Goal: Task Accomplishment & Management: Manage account settings

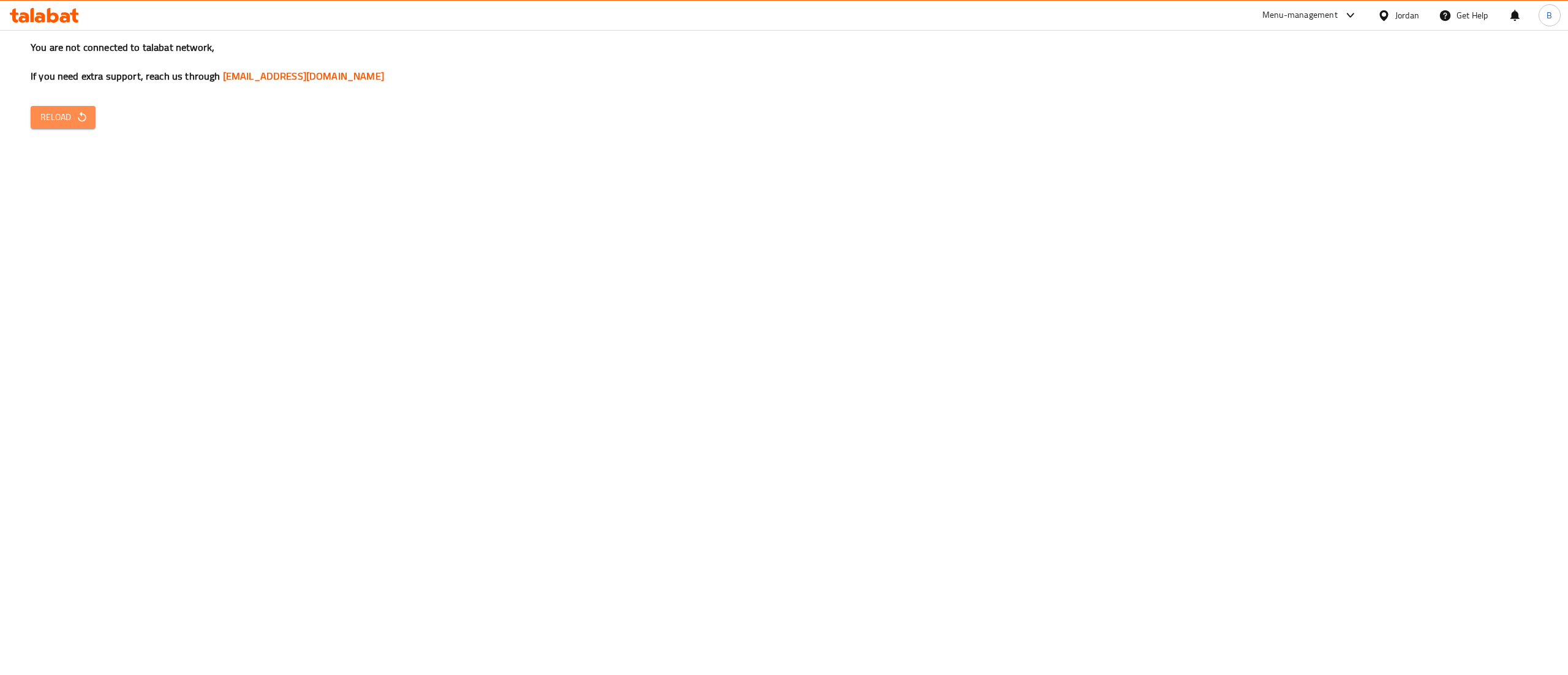
click at [73, 114] on span "Reload" at bounding box center [63, 117] width 46 height 15
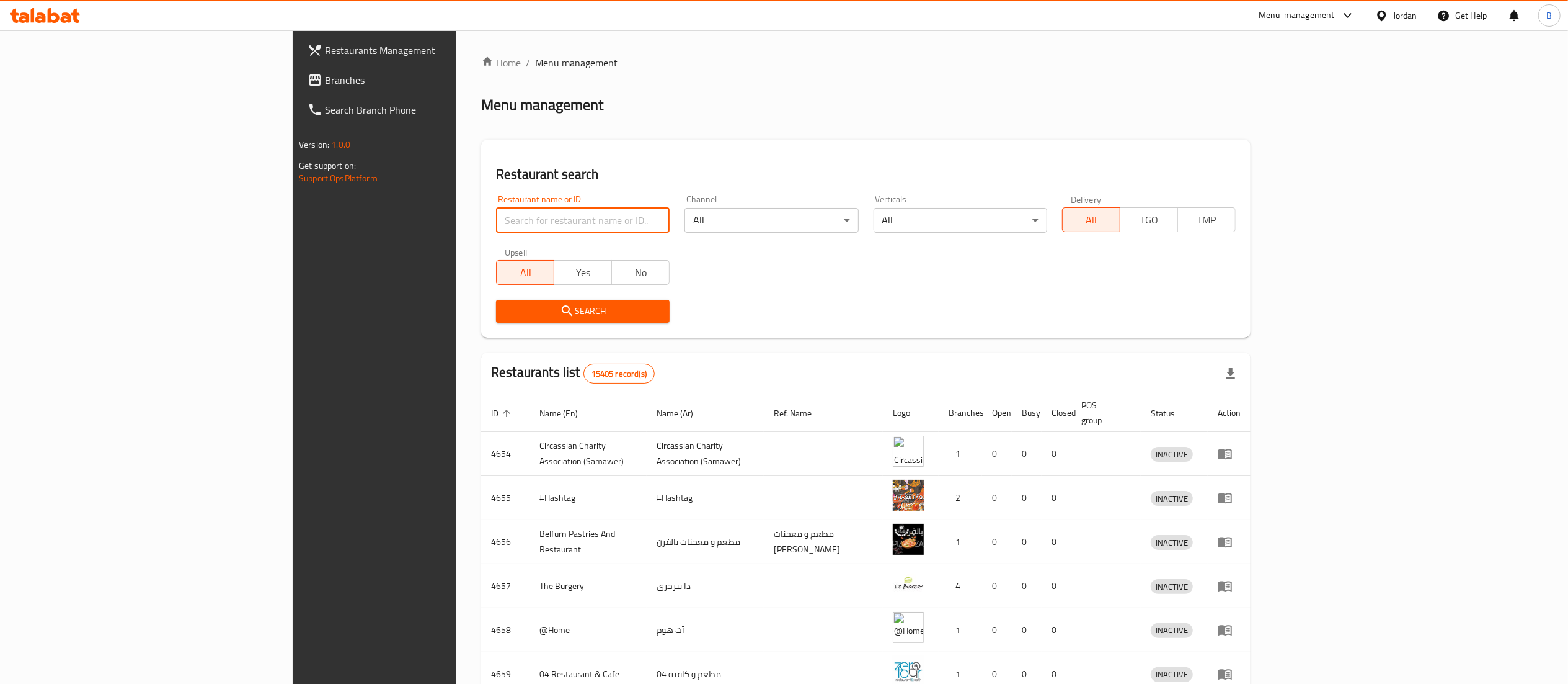
drag, startPoint x: 0, startPoint y: 0, endPoint x: 365, endPoint y: 214, distance: 423.1
click at [496, 214] on input "search" at bounding box center [583, 219] width 174 height 24
click at [496, 225] on input "derbu burger" at bounding box center [583, 219] width 174 height 24
click at [496, 219] on input "derbu burger" at bounding box center [583, 219] width 174 height 24
type input "derby burger"
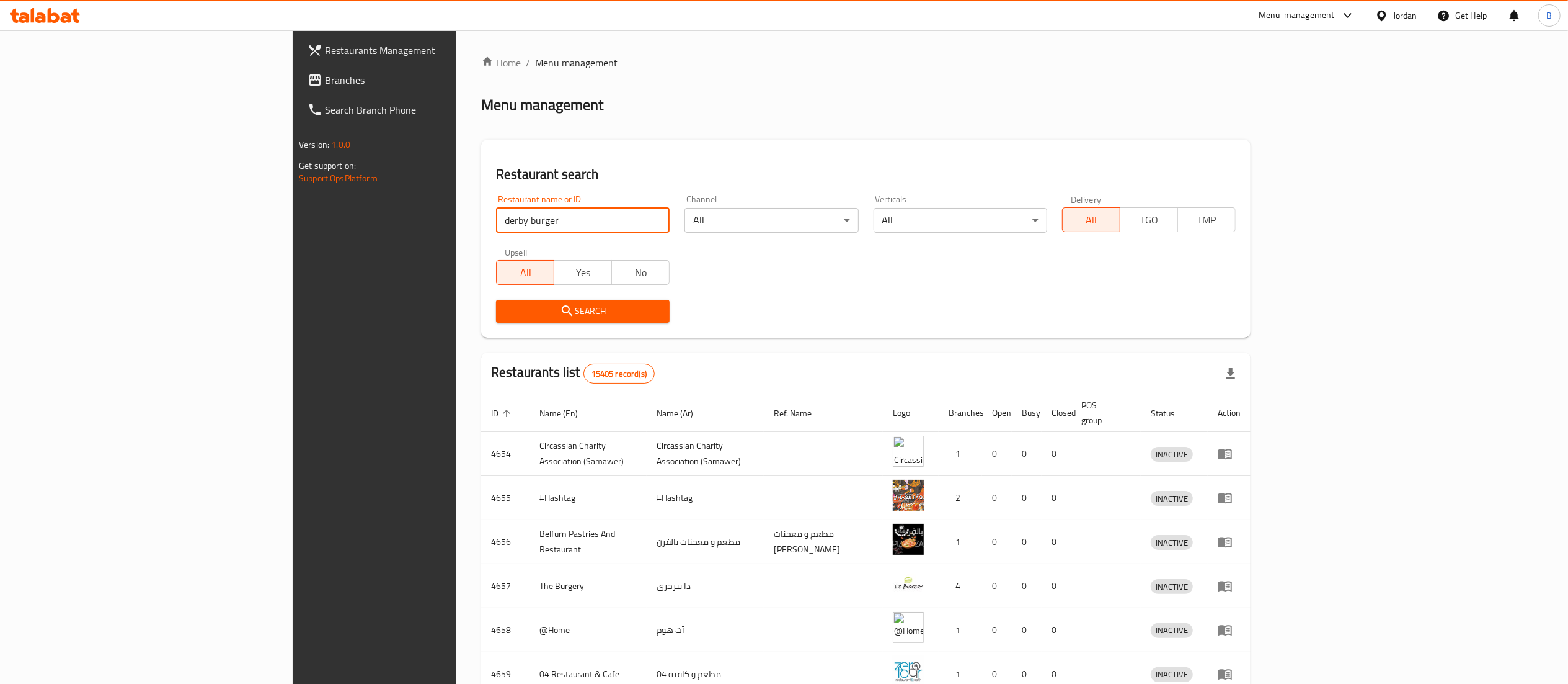
click button "Search" at bounding box center [583, 311] width 174 height 23
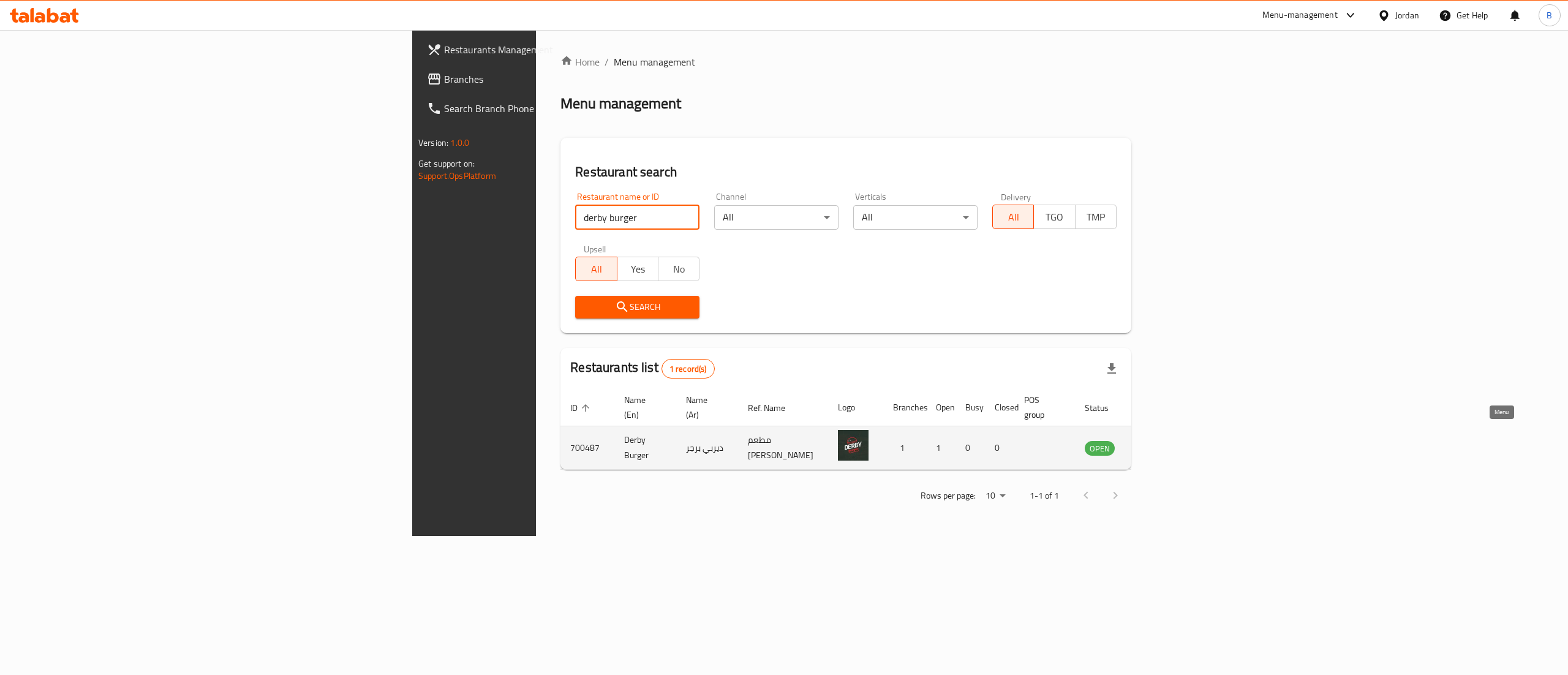
click at [1164, 443] on icon "enhanced table" at bounding box center [1156, 449] width 13 height 11
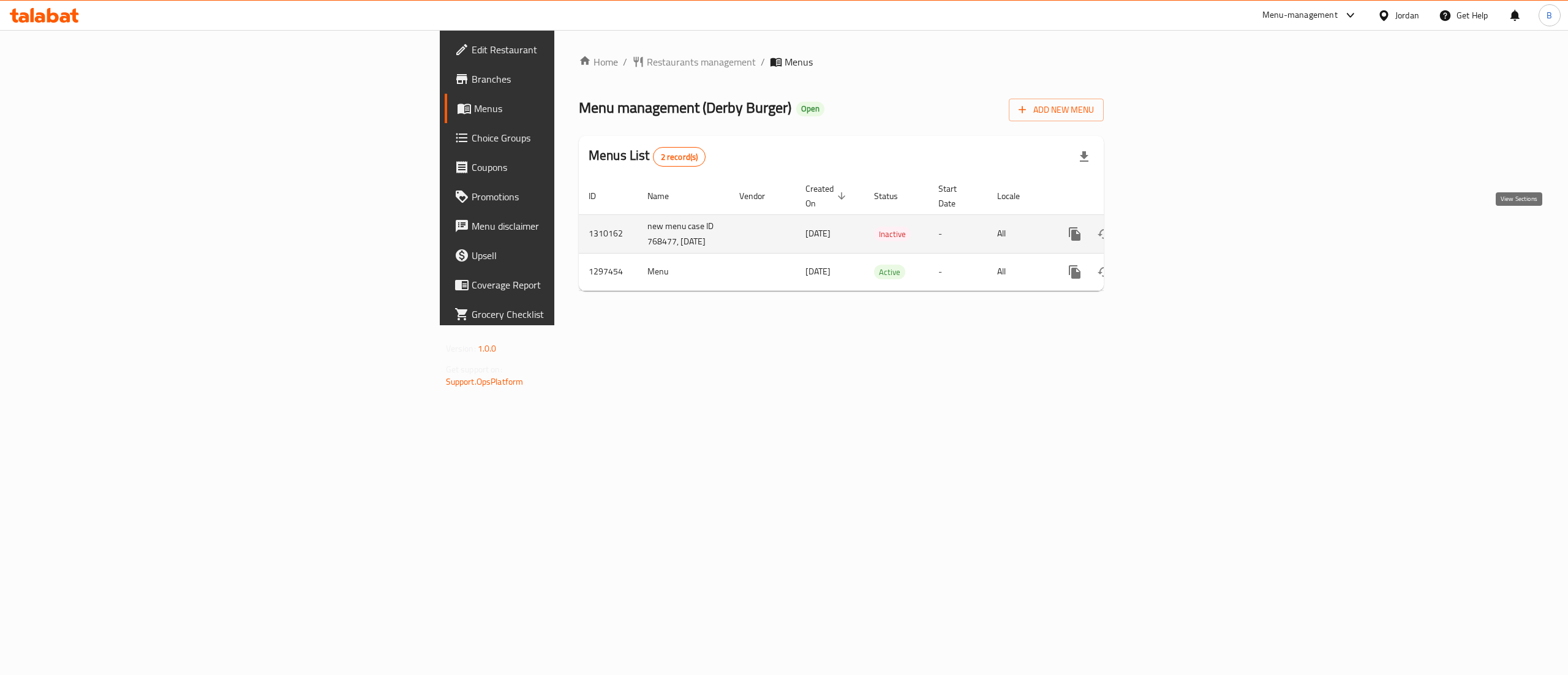
click at [1178, 229] on link "enhanced table" at bounding box center [1163, 233] width 30 height 30
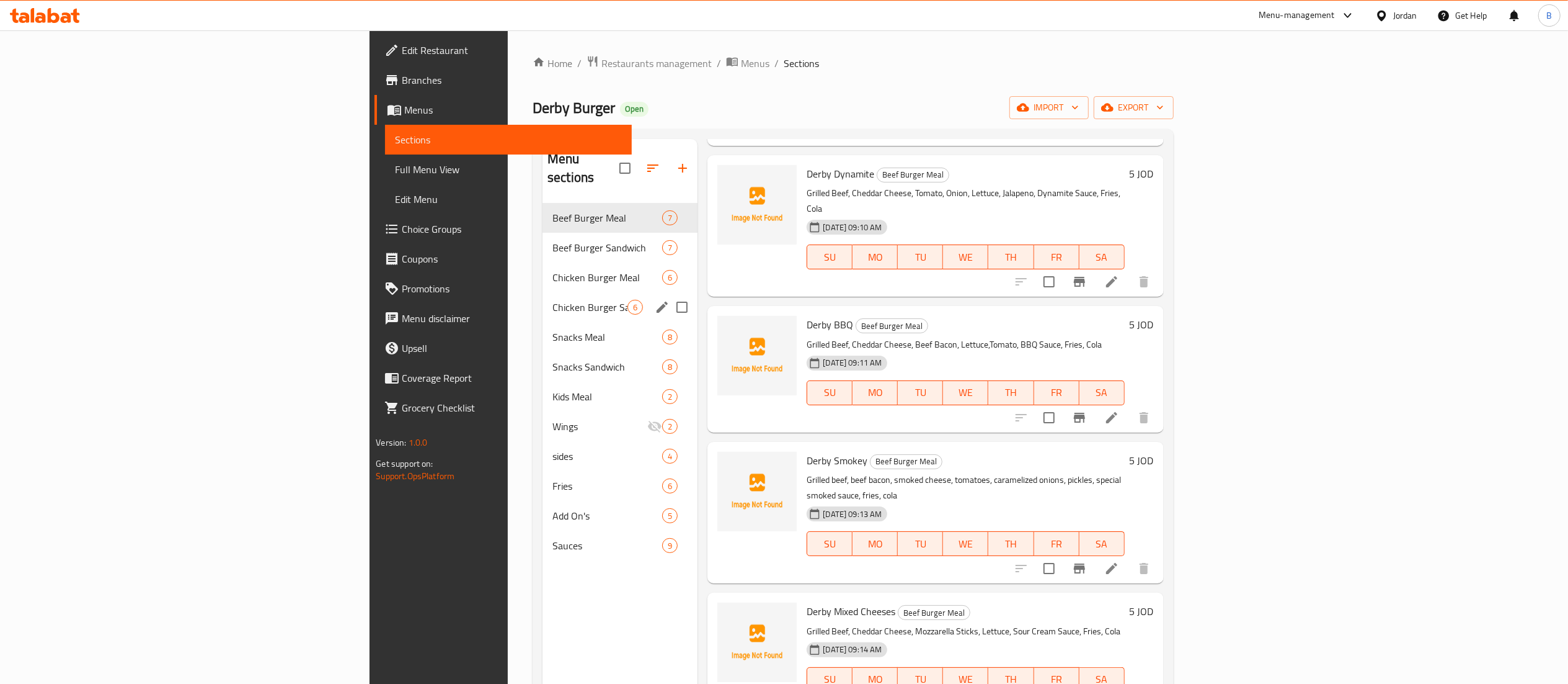
click at [552, 300] on span "Chicken Burger Sandwich" at bounding box center [589, 307] width 75 height 14
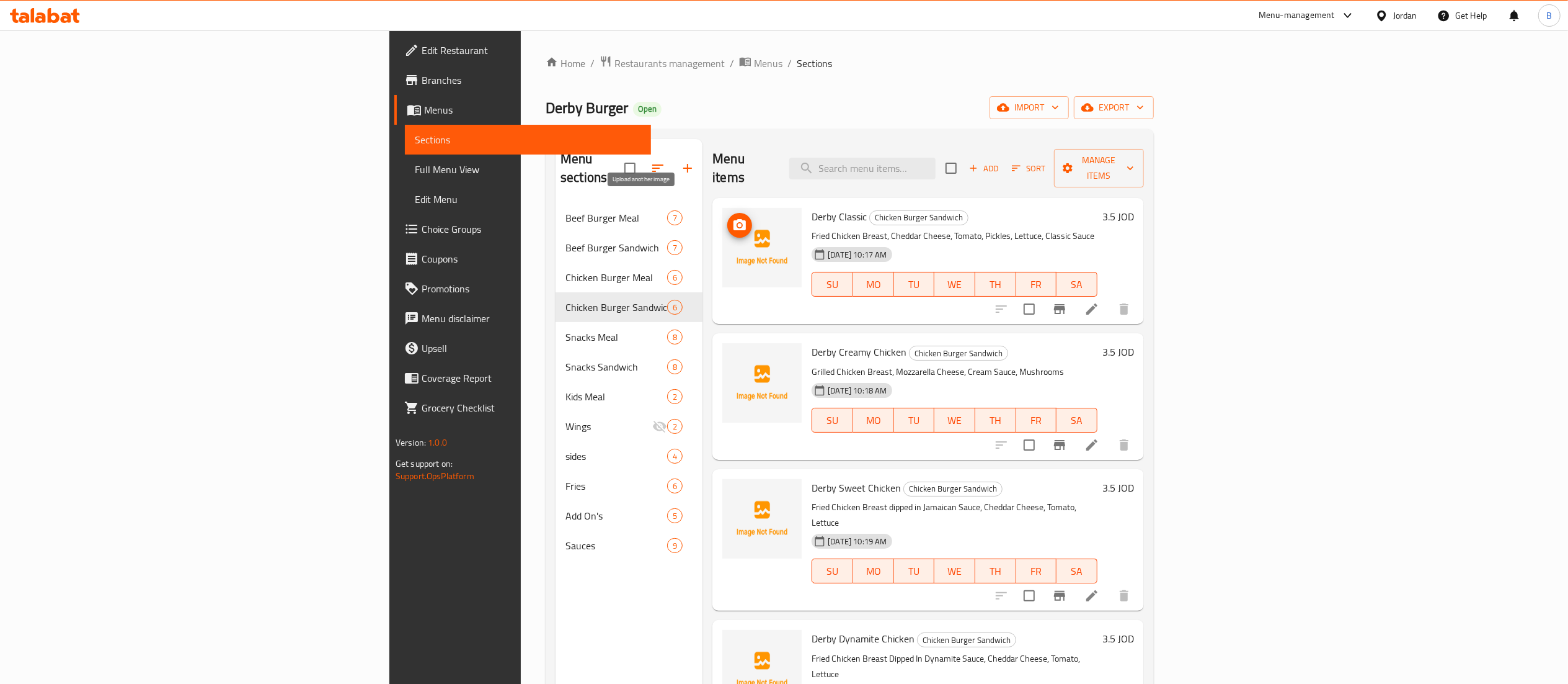
click at [727, 217] on span "upload picture" at bounding box center [739, 225] width 24 height 14
click at [727, 353] on span "upload picture" at bounding box center [739, 361] width 24 height 14
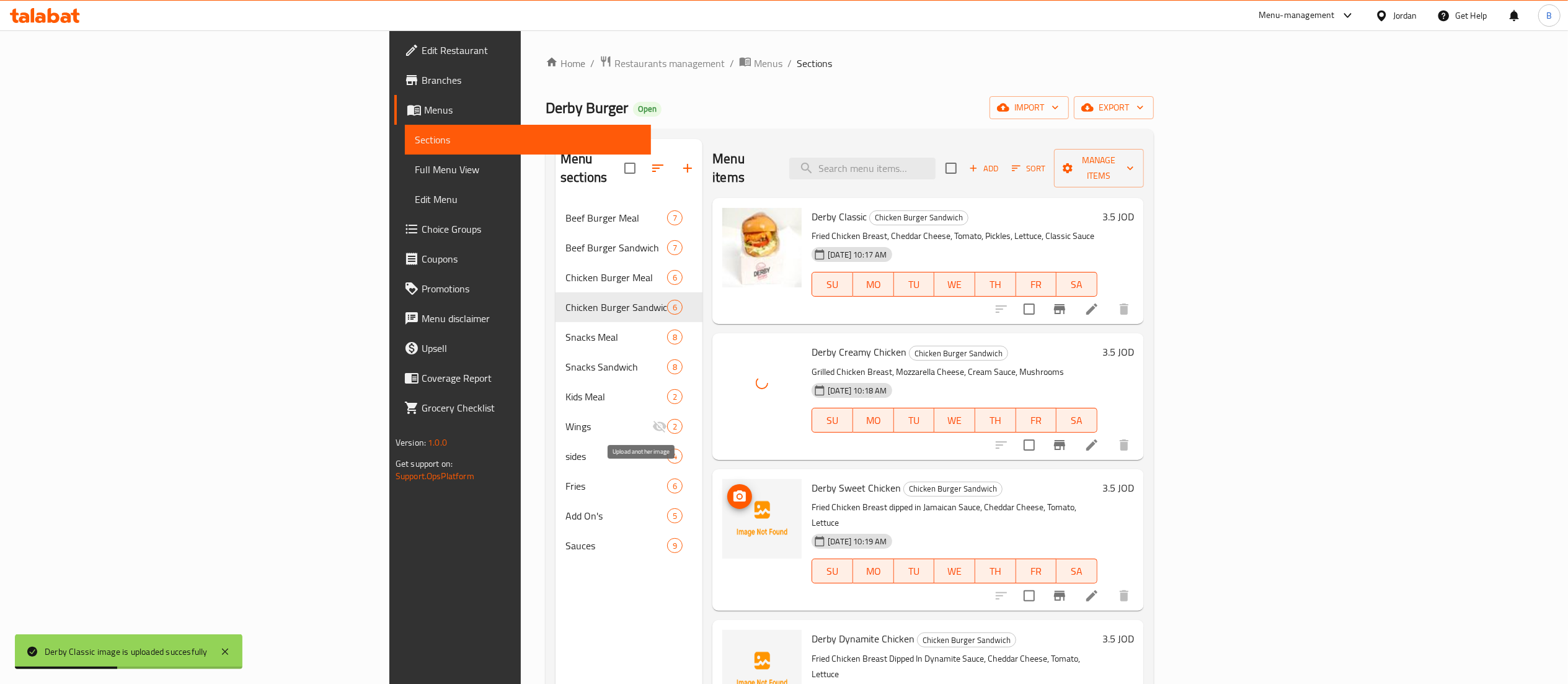
click at [727, 489] on span "upload picture" at bounding box center [739, 496] width 24 height 14
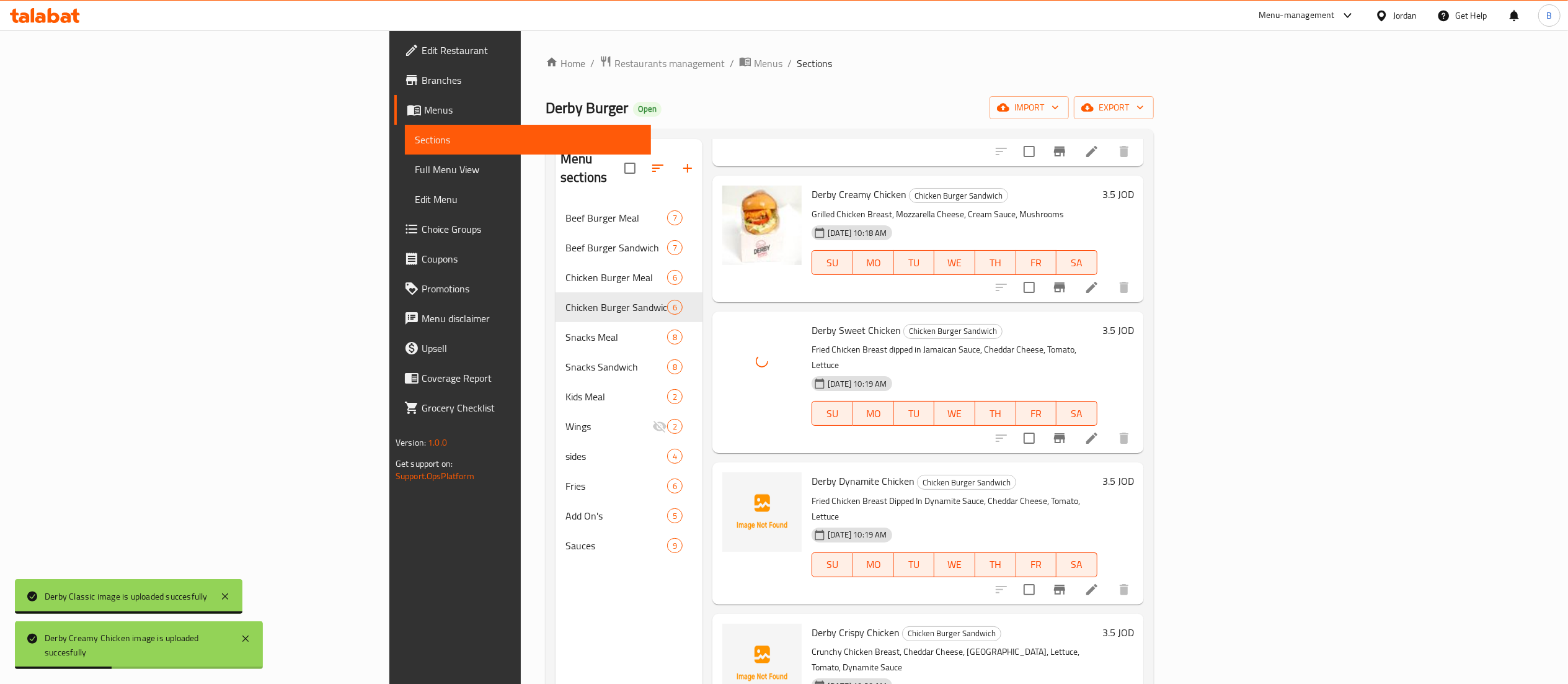
scroll to position [159, 0]
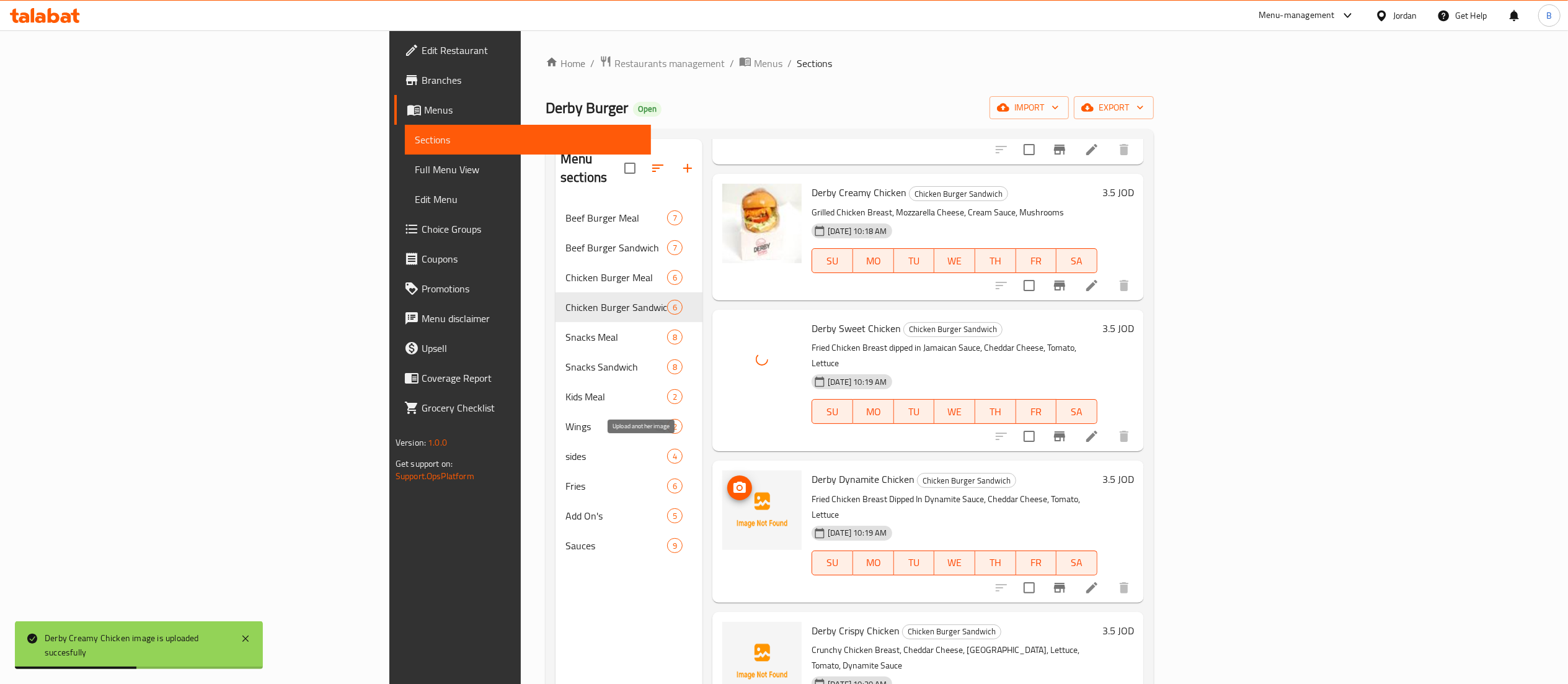
click at [727, 480] on span "upload picture" at bounding box center [739, 487] width 24 height 14
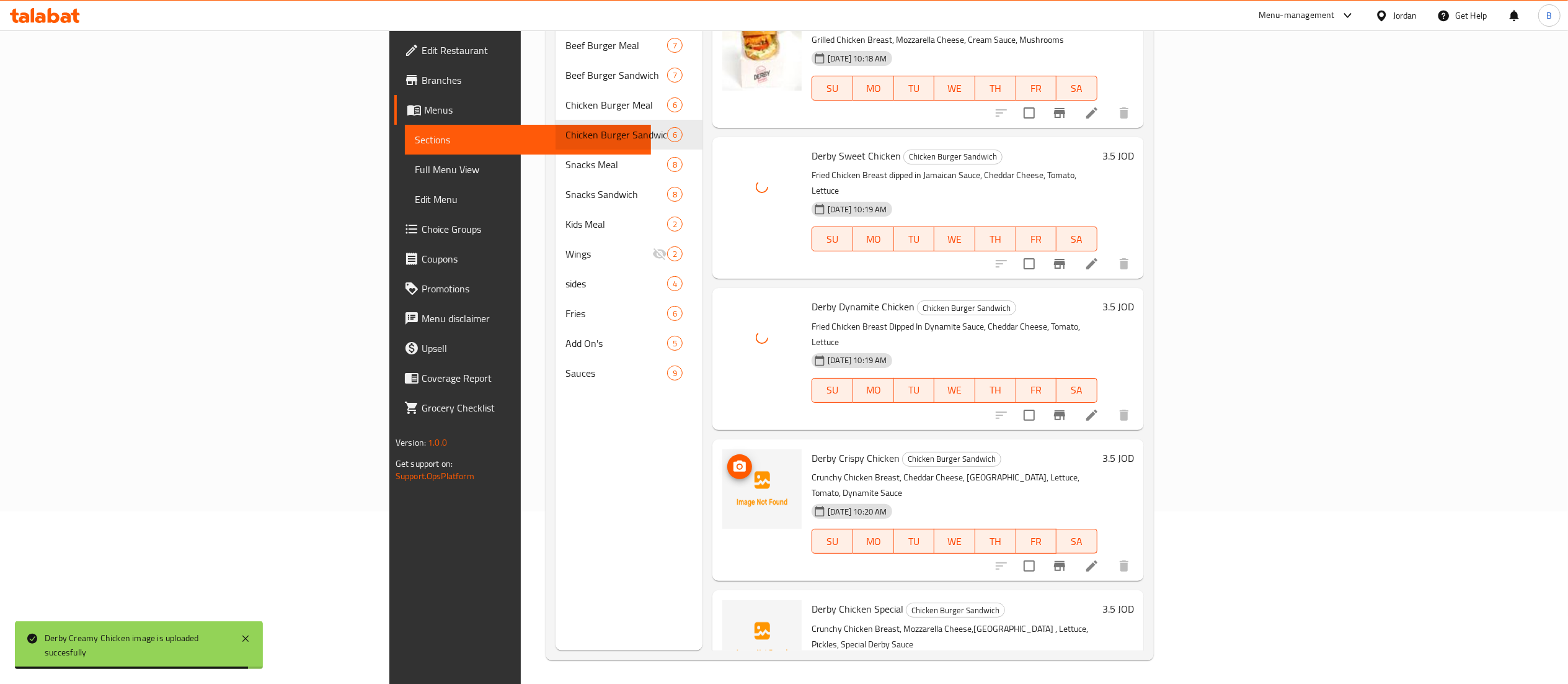
scroll to position [174, 0]
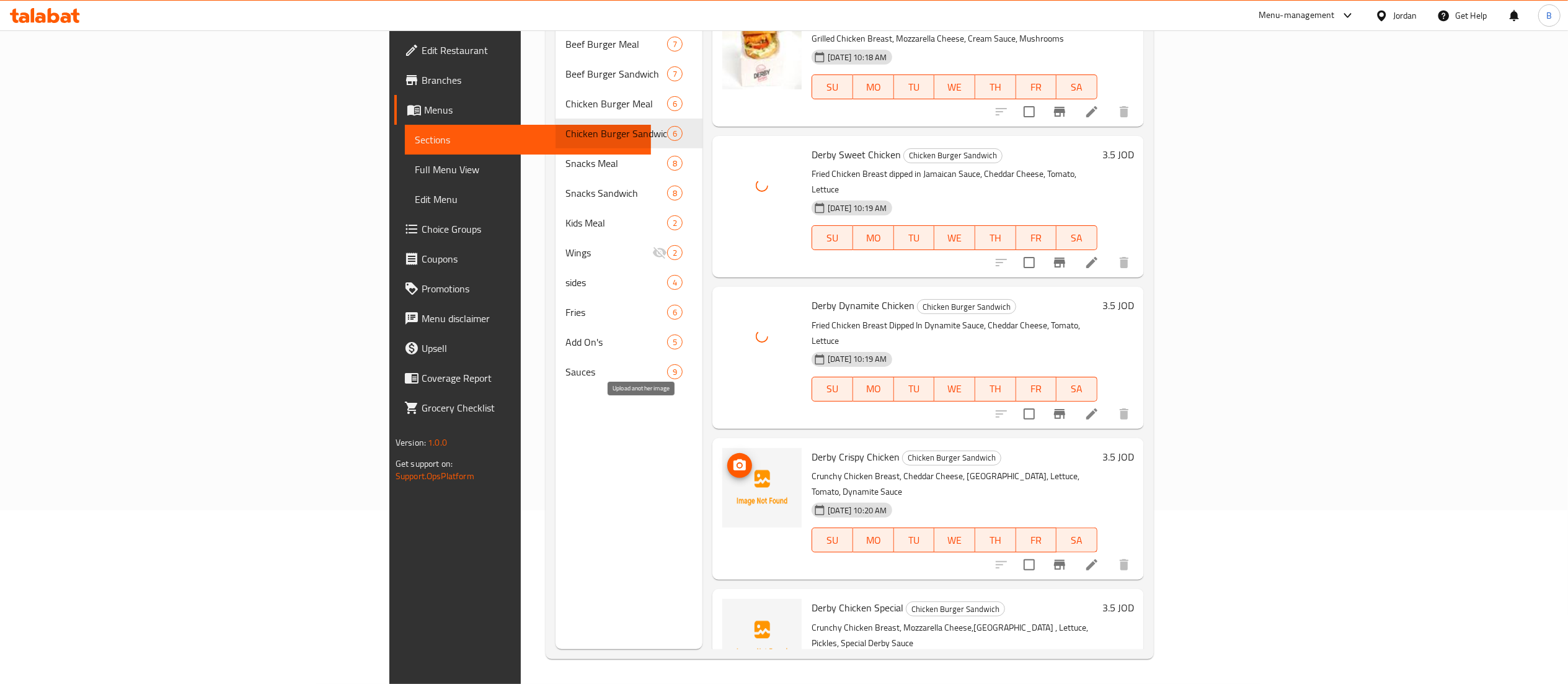
click at [732, 458] on icon "upload picture" at bounding box center [740, 465] width 14 height 14
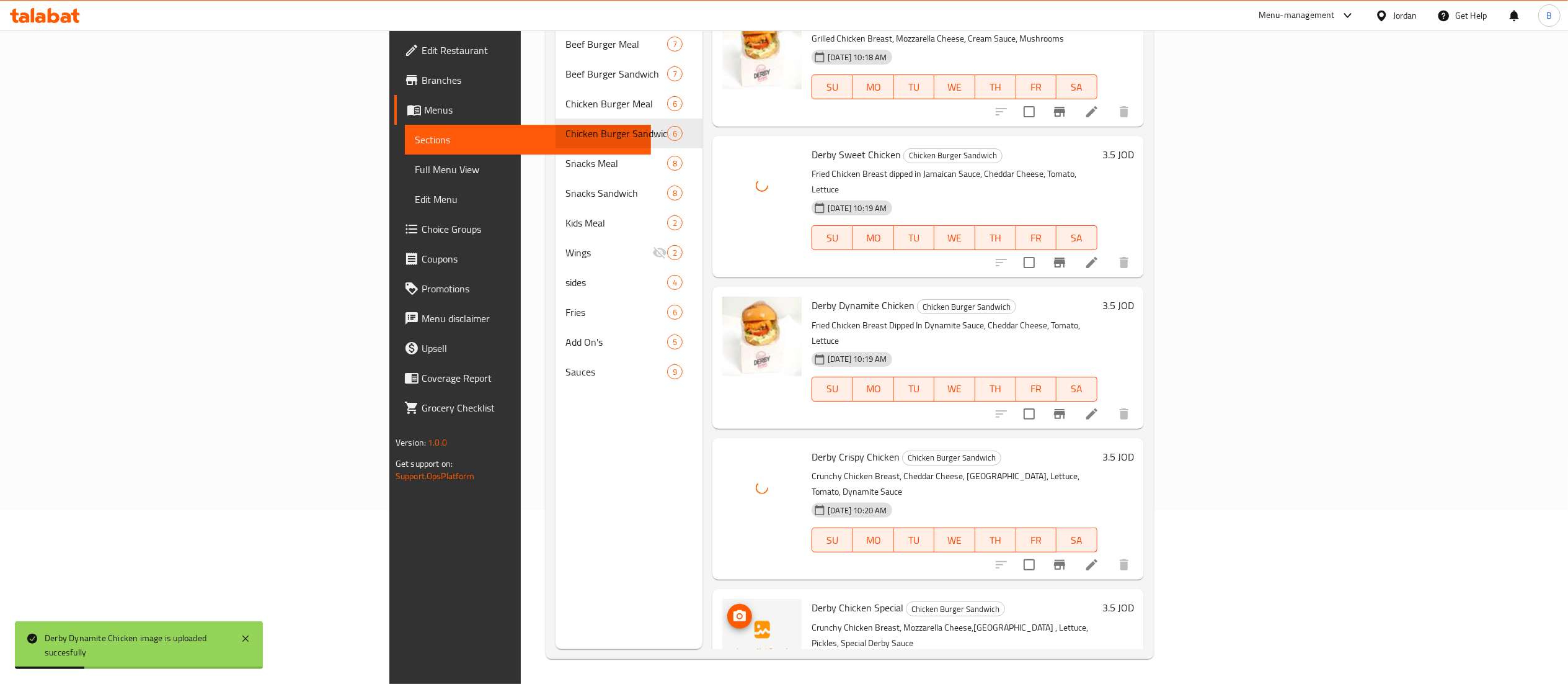
click at [733, 610] on icon "upload picture" at bounding box center [740, 615] width 13 height 11
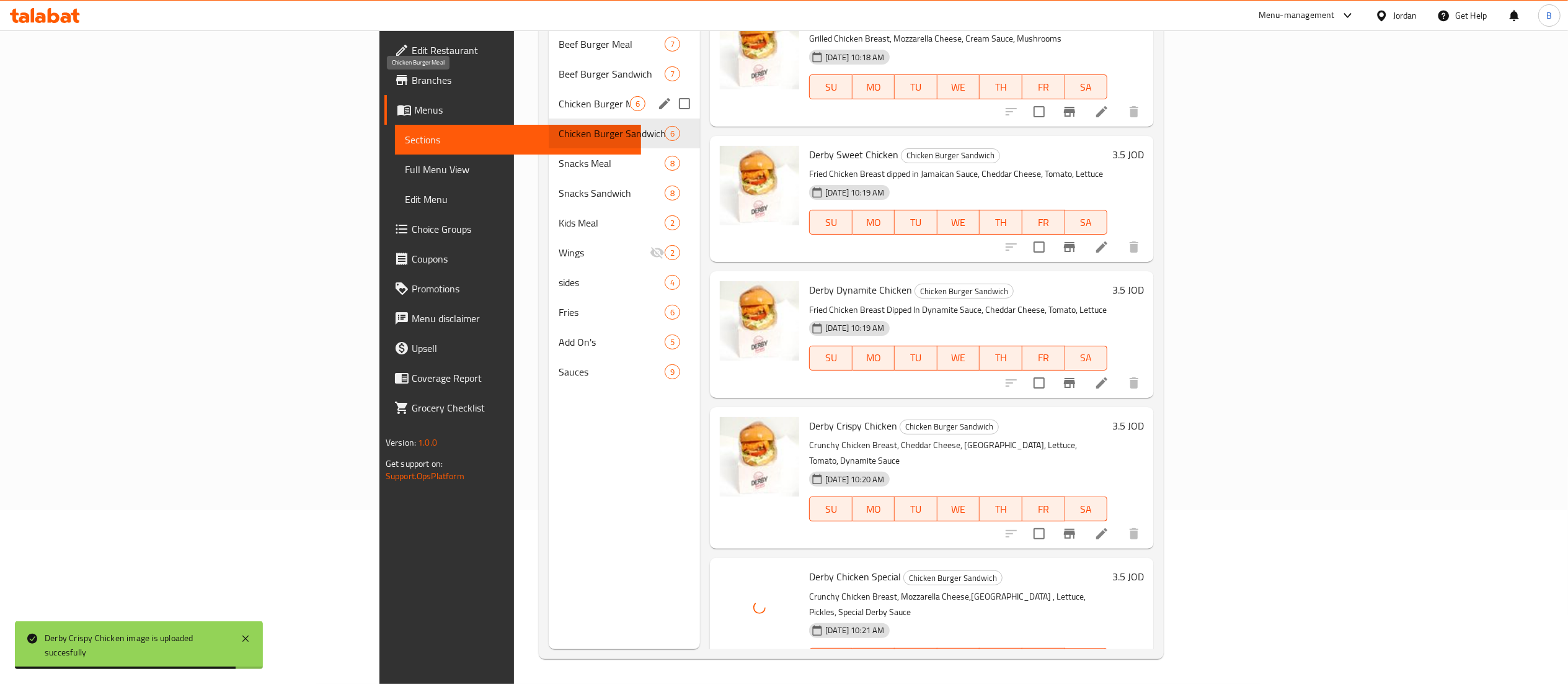
click at [559, 96] on span "Chicken Burger Meal" at bounding box center [594, 103] width 72 height 14
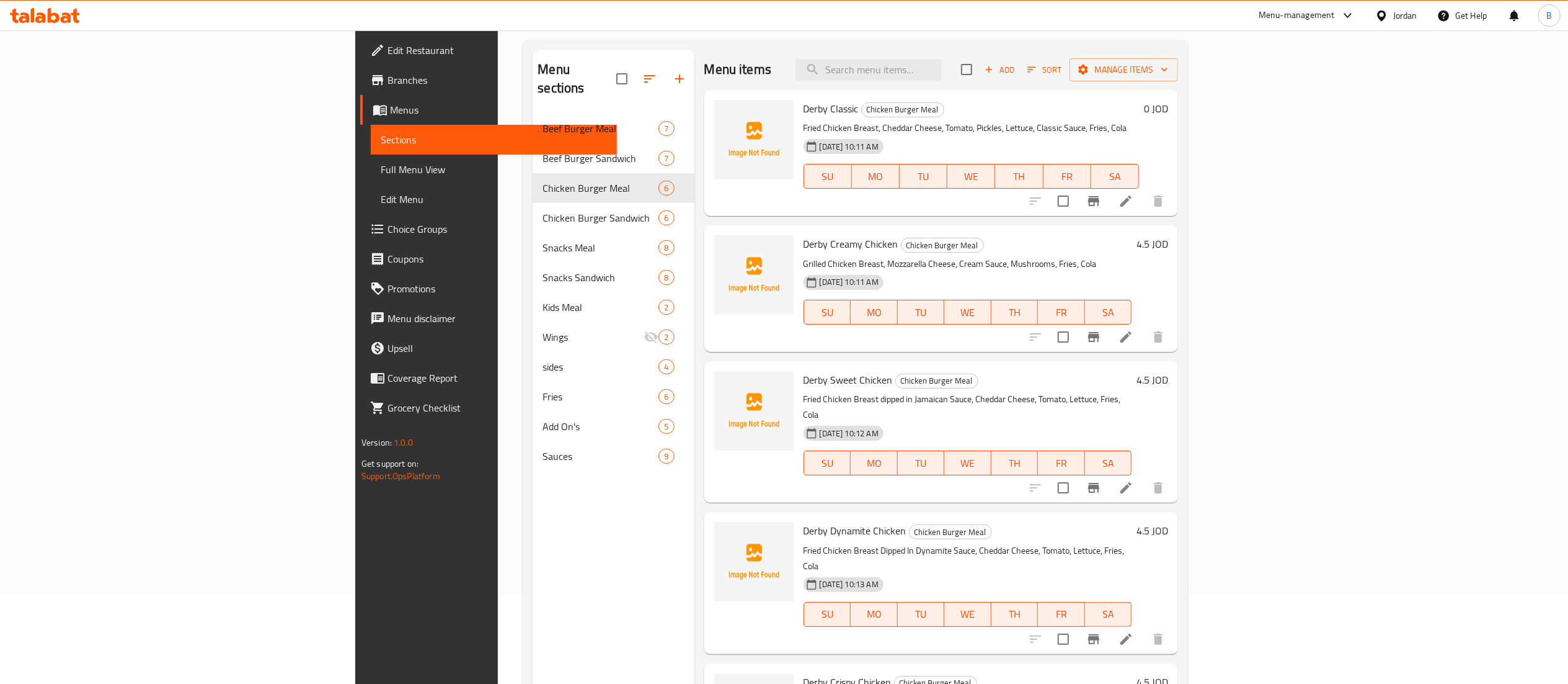
scroll to position [50, 0]
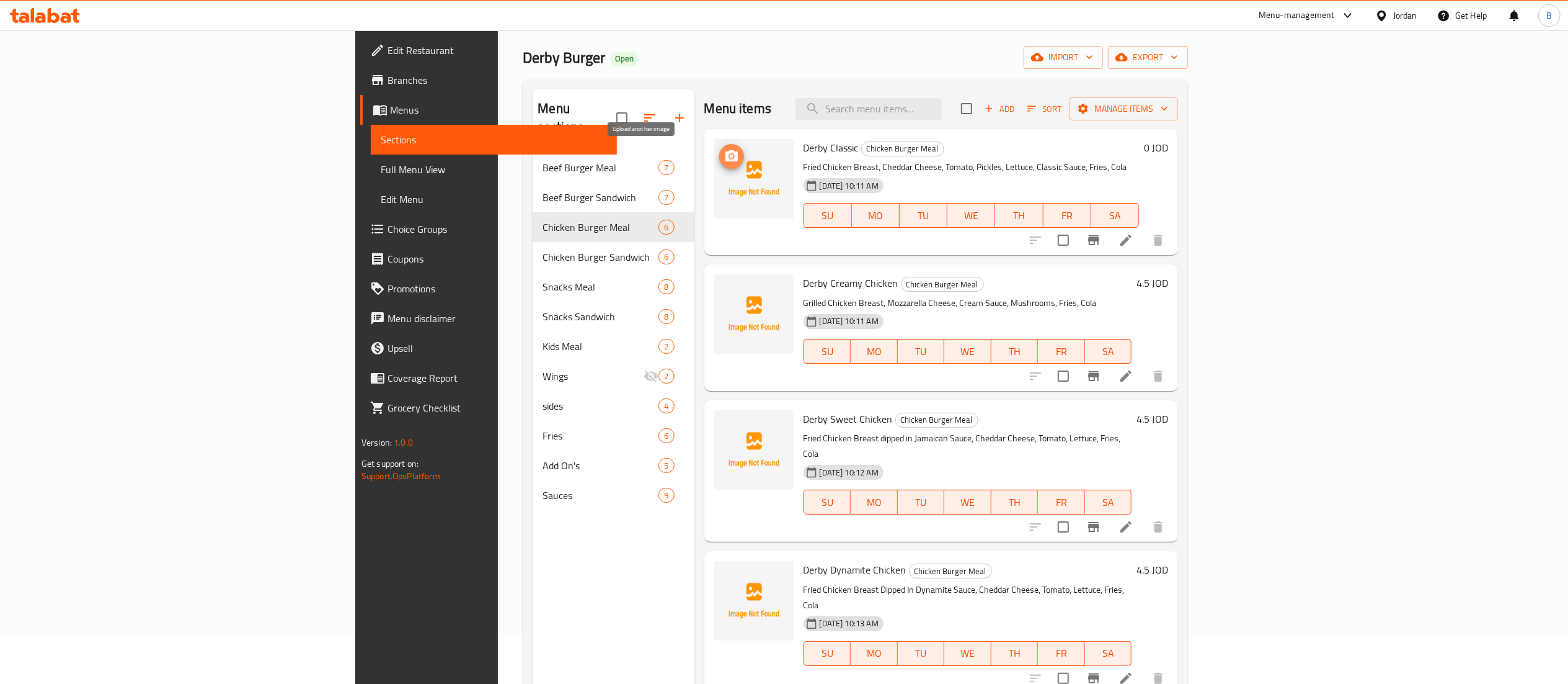
click at [724, 156] on icon "upload picture" at bounding box center [731, 156] width 14 height 14
click at [719, 290] on span "upload picture" at bounding box center [731, 292] width 24 height 14
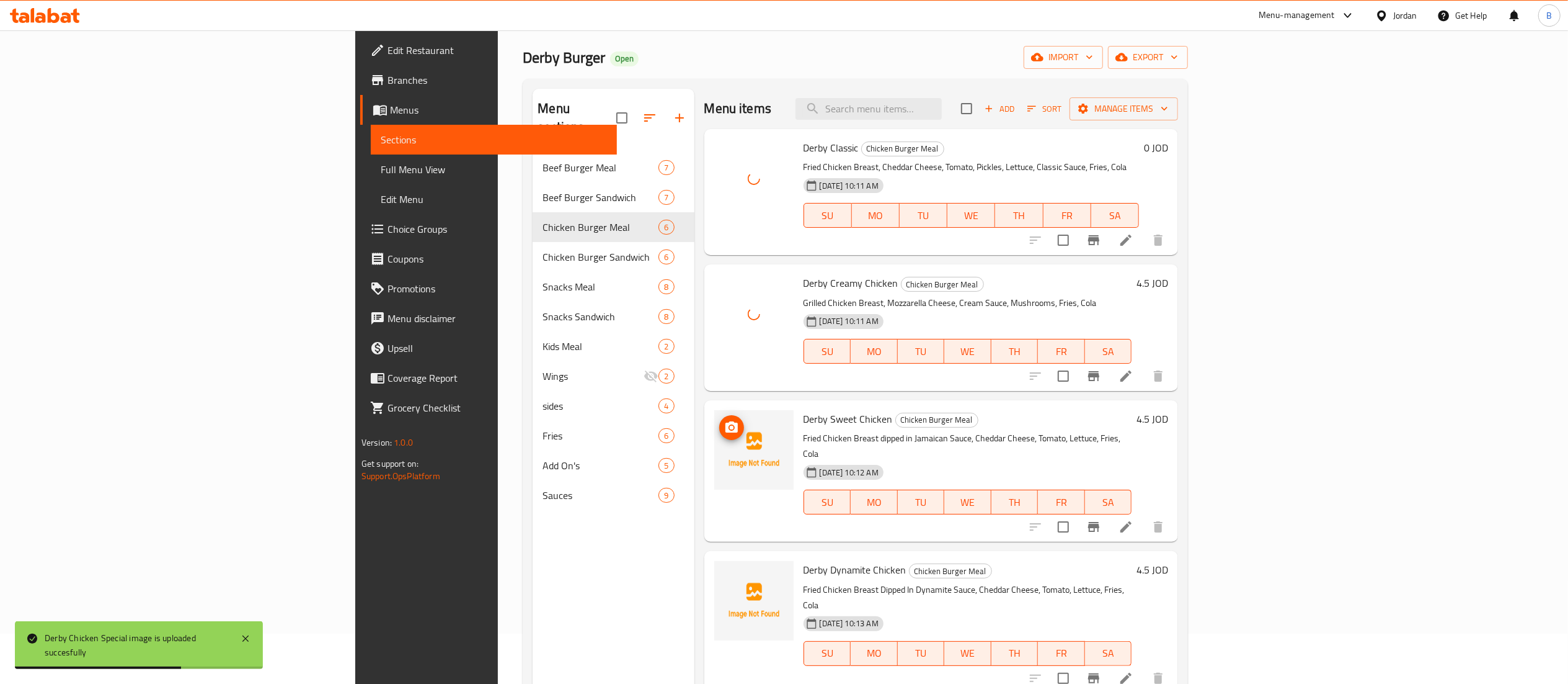
click at [724, 434] on icon "upload picture" at bounding box center [731, 428] width 14 height 14
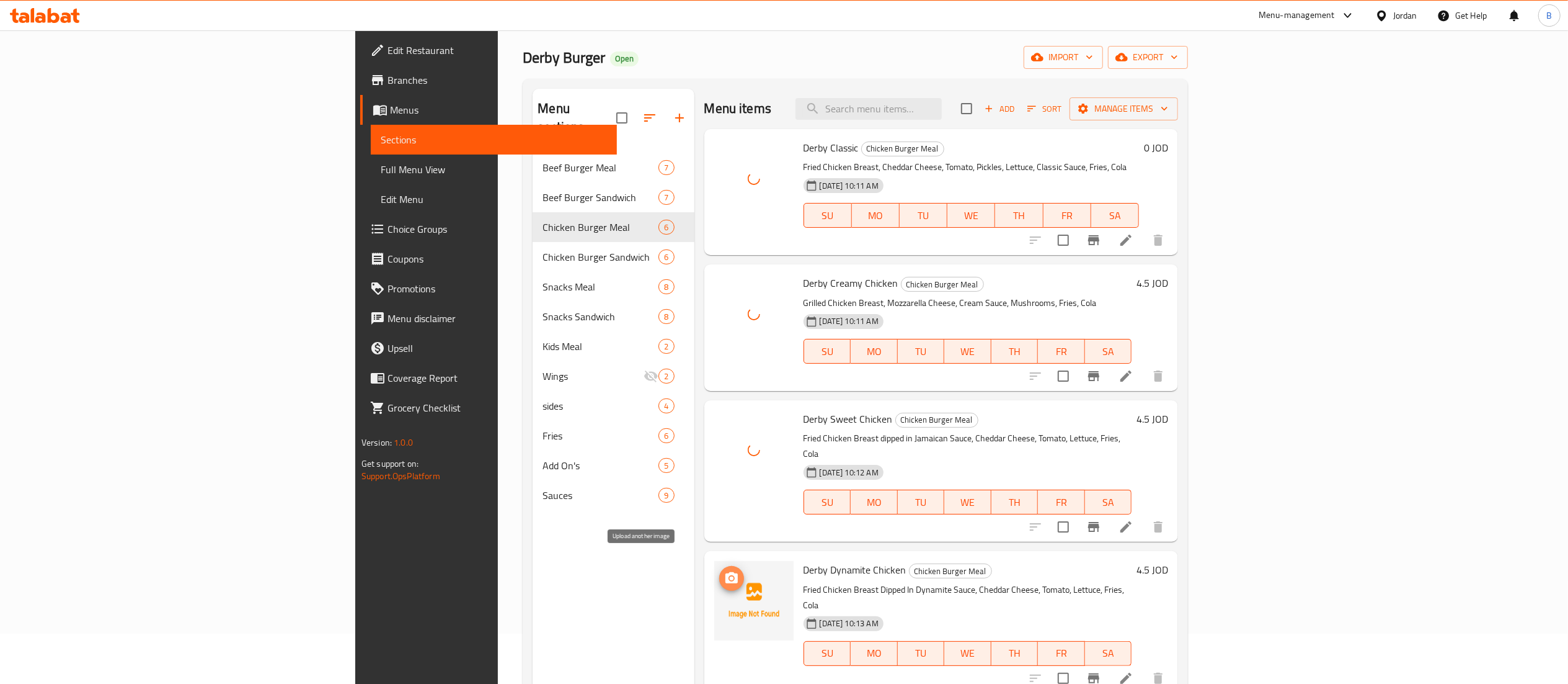
click at [724, 571] on icon "upload picture" at bounding box center [731, 578] width 14 height 14
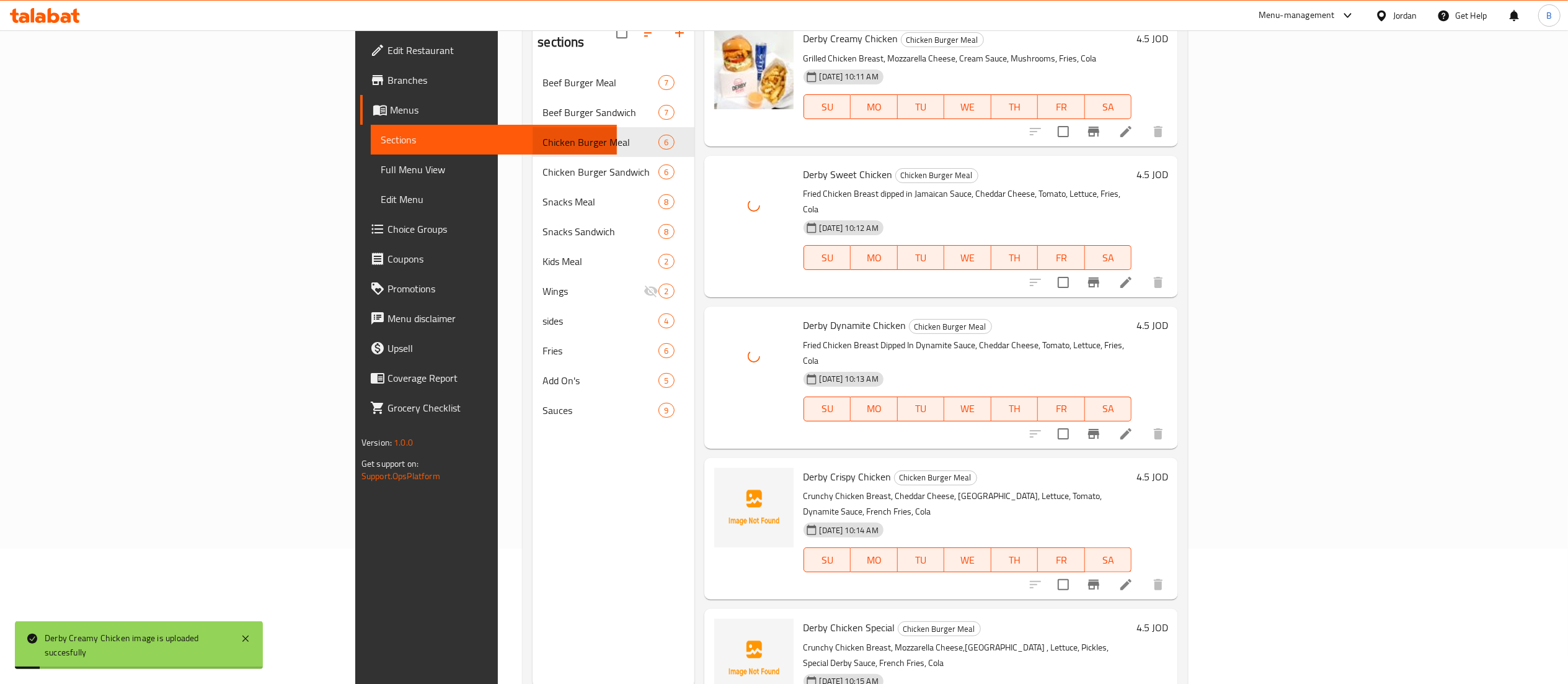
scroll to position [174, 0]
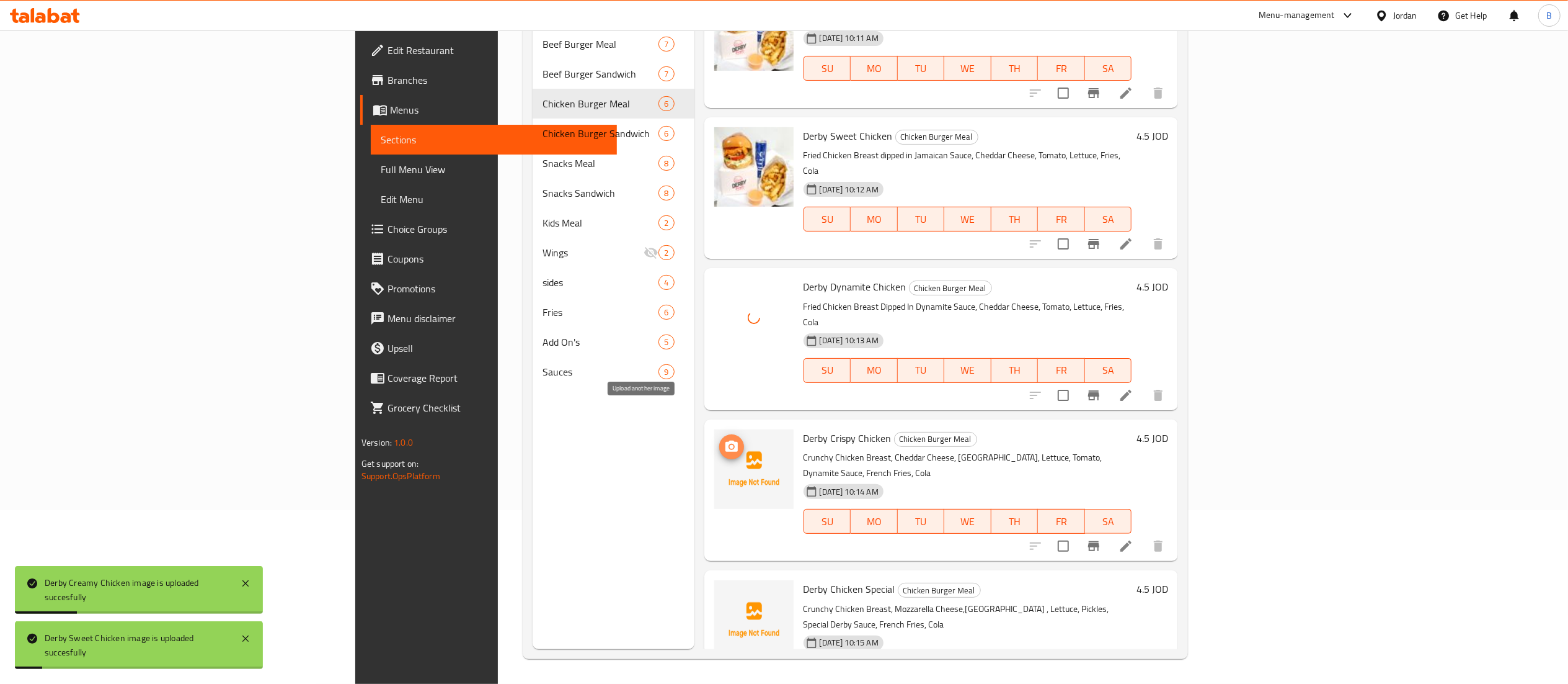
click at [719, 439] on span "upload picture" at bounding box center [731, 447] width 24 height 14
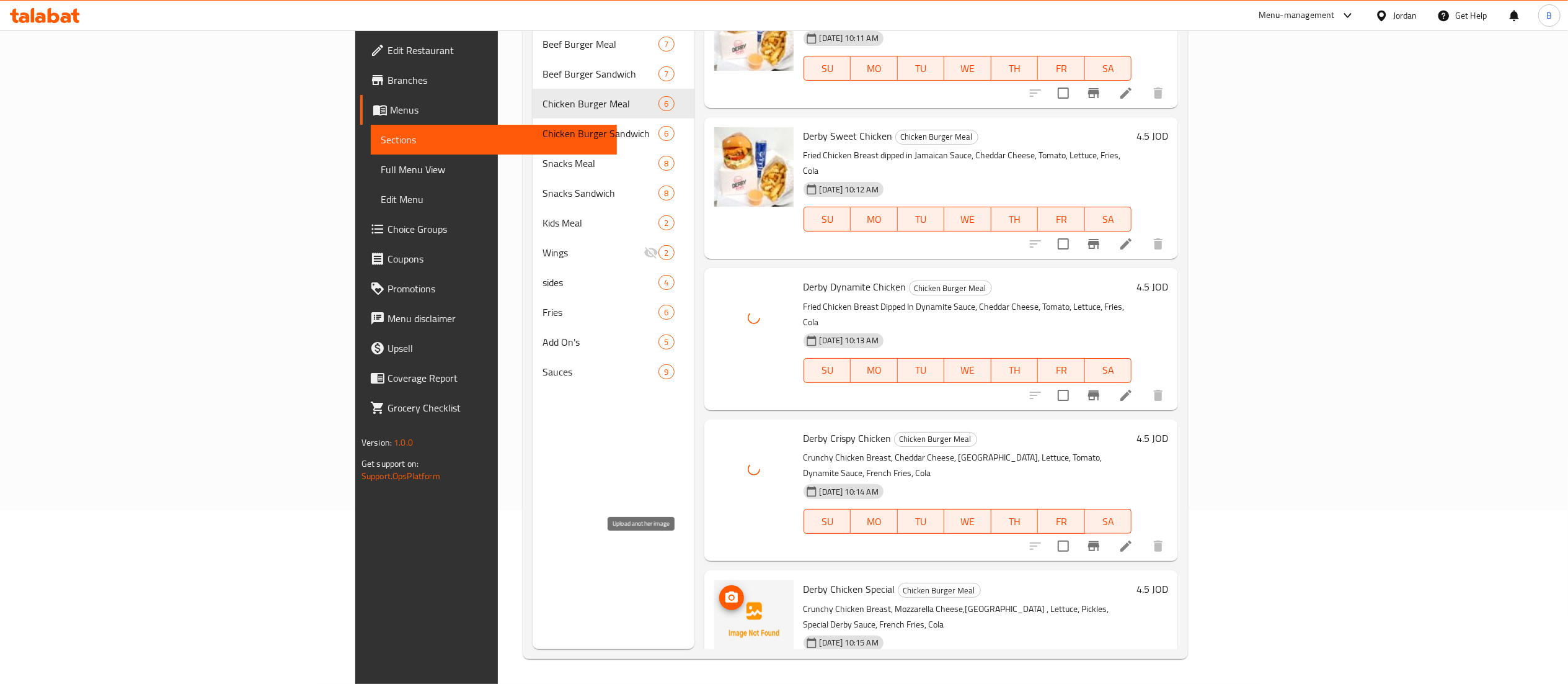
click at [724, 590] on icon "upload picture" at bounding box center [731, 597] width 14 height 14
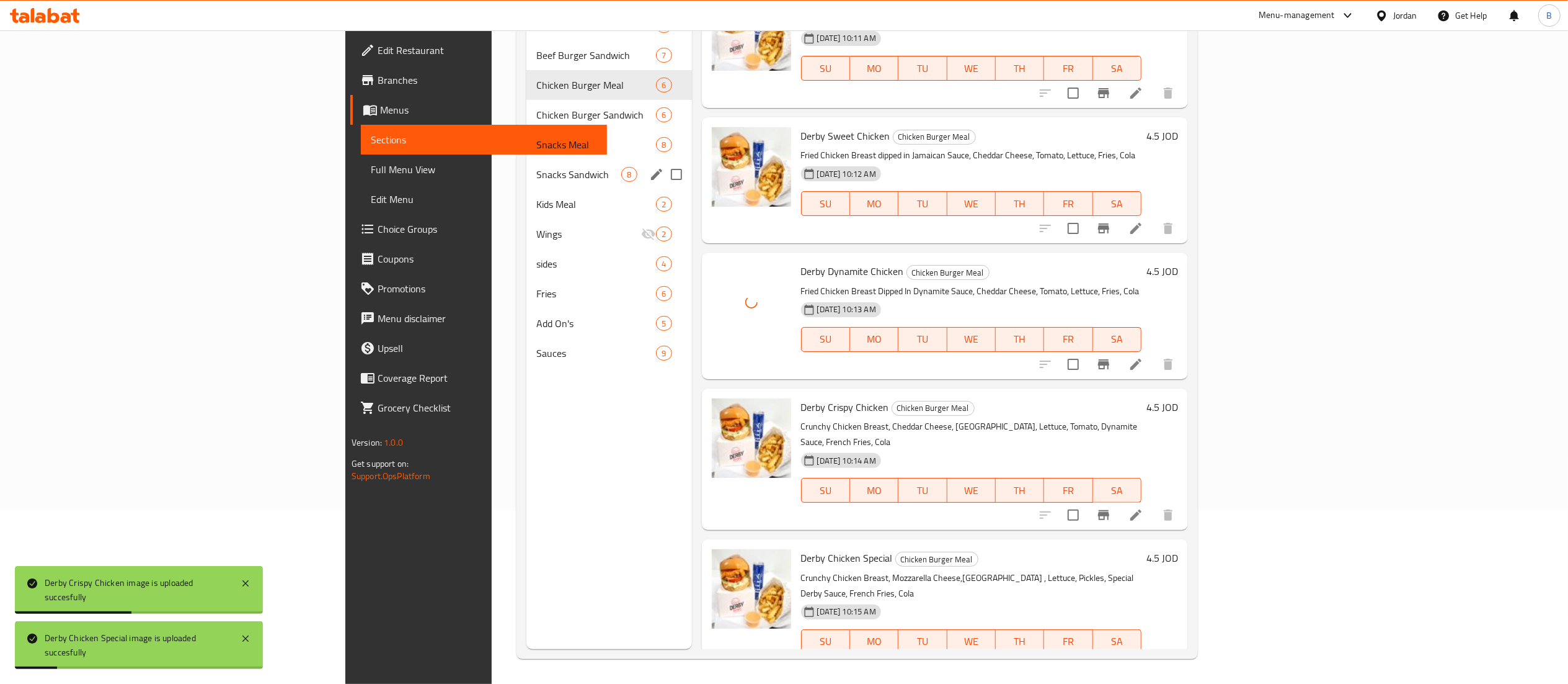
scroll to position [50, 0]
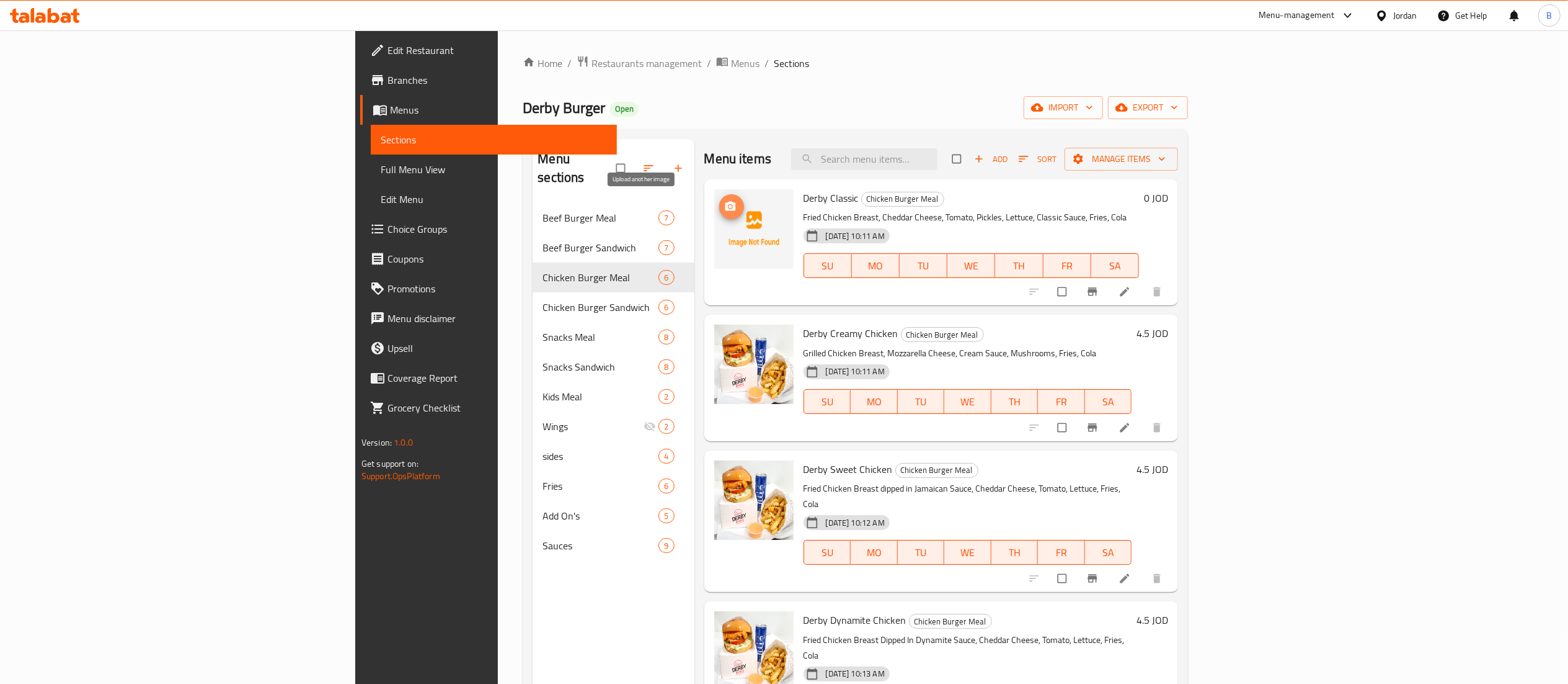
click at [725, 207] on icon "upload picture" at bounding box center [731, 207] width 11 height 9
click at [1060, 300] on div "Derby Classic Chicken Burger Meal Fried Chicken Breast, Cheddar Cheese, Tomato,…" at bounding box center [970, 242] width 345 height 116
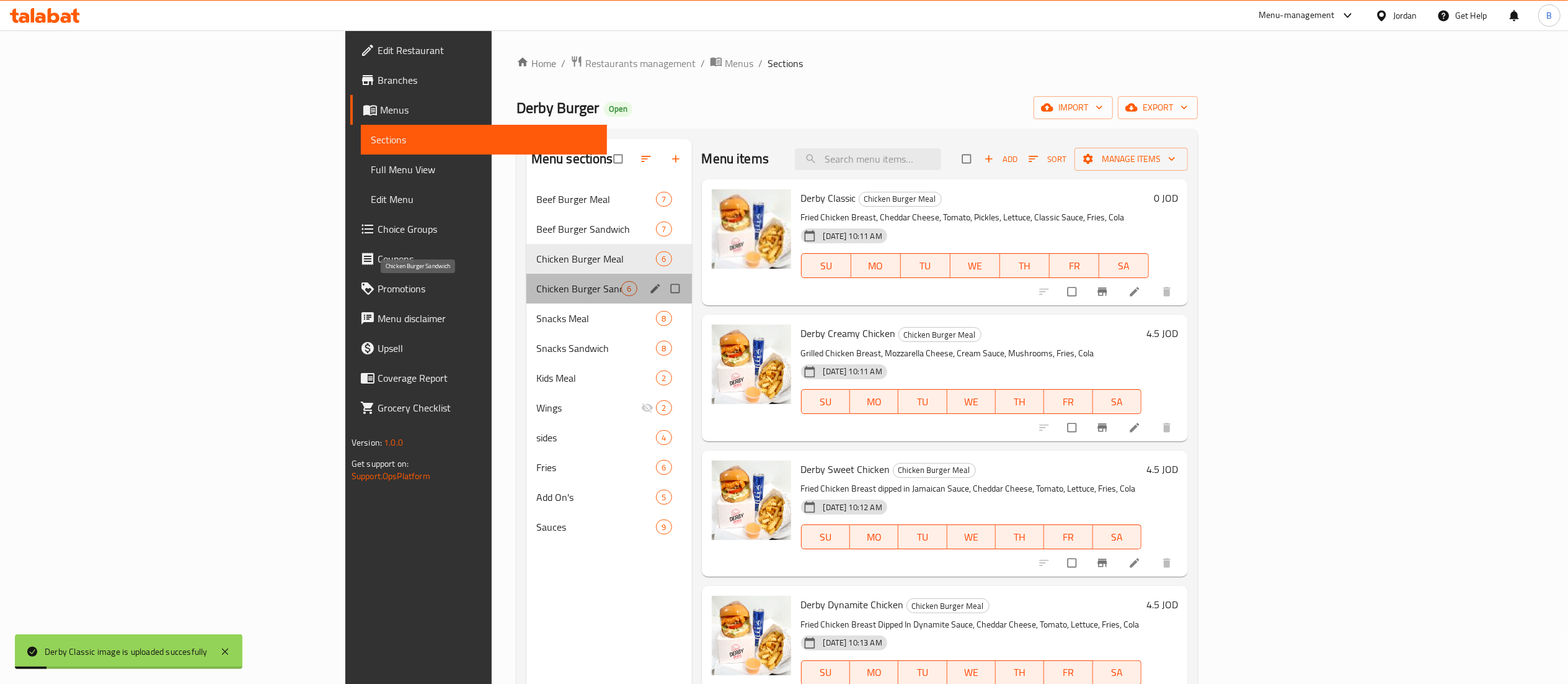
click at [536, 296] on span "Chicken Burger Sandwich" at bounding box center [578, 288] width 86 height 14
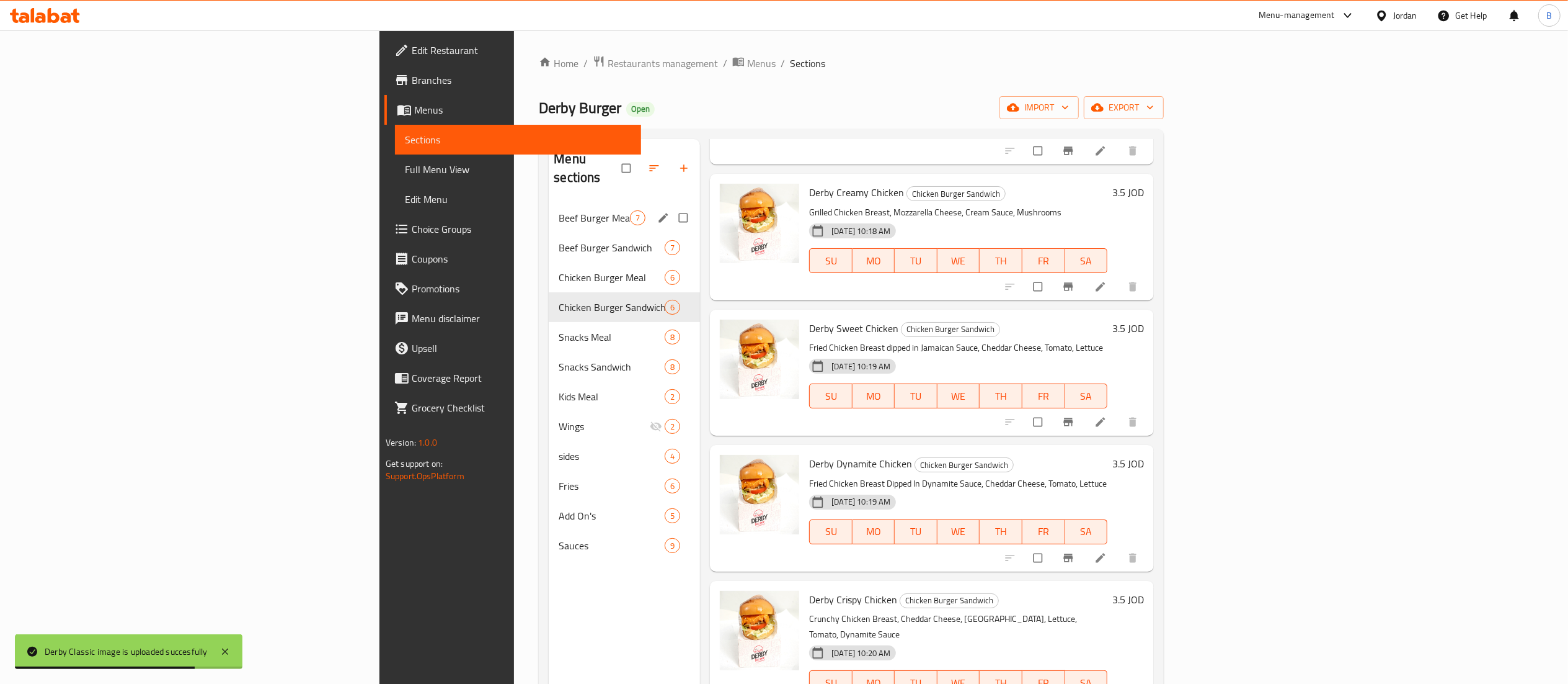
click at [549, 208] on div "Beef Burger Meal 7" at bounding box center [624, 217] width 151 height 30
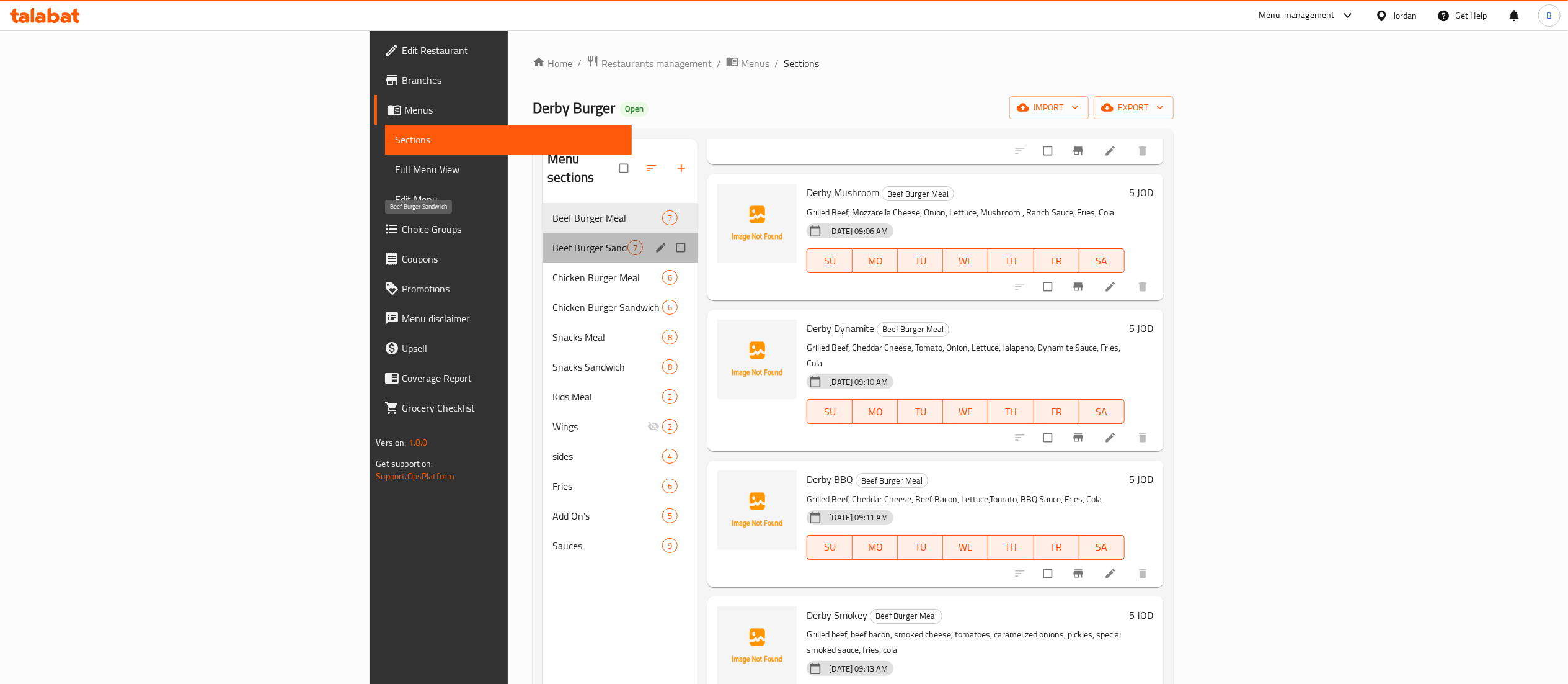
click at [552, 240] on span "Beef Burger Sandwich" at bounding box center [589, 247] width 75 height 14
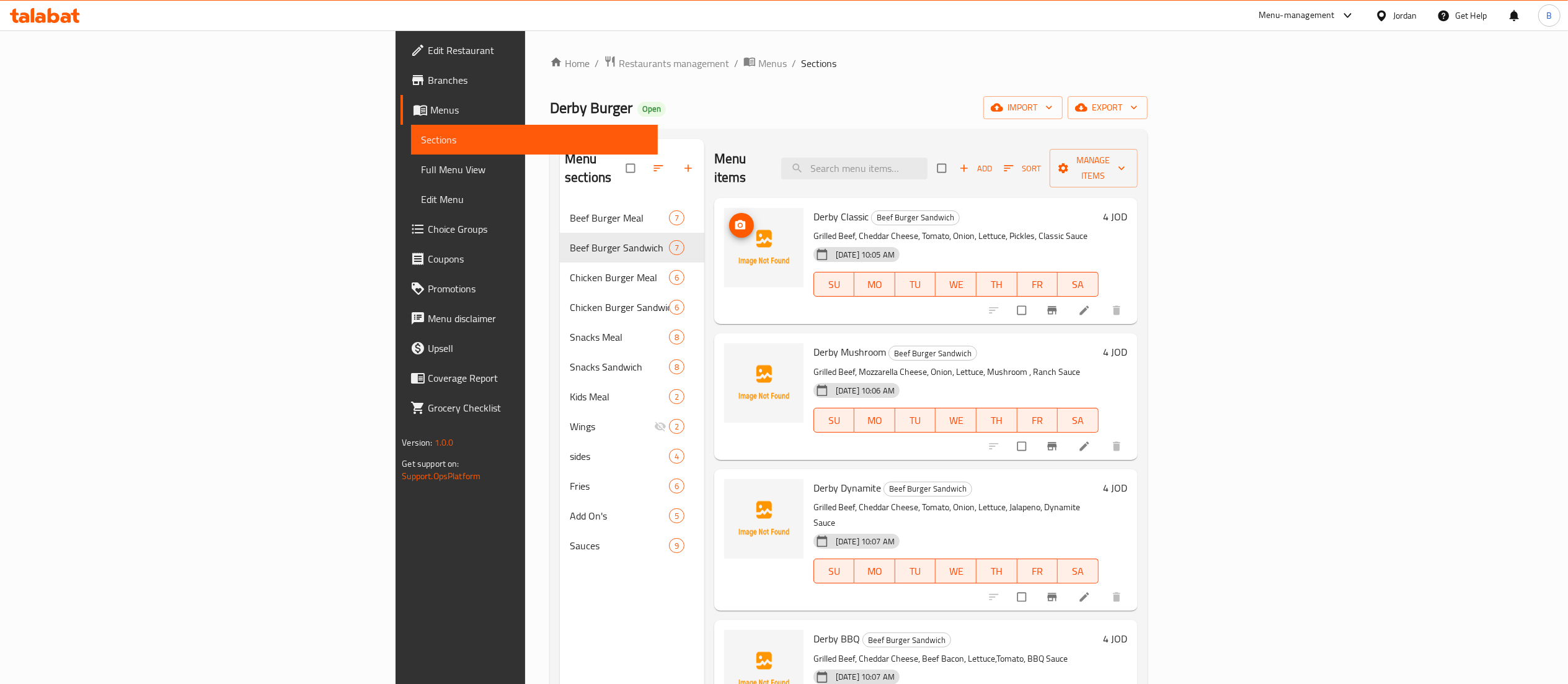
click at [729, 219] on span "upload picture" at bounding box center [741, 226] width 24 height 13
click at [729, 354] on span "upload picture" at bounding box center [741, 361] width 24 height 13
click at [735, 491] on icon "upload picture" at bounding box center [741, 496] width 11 height 9
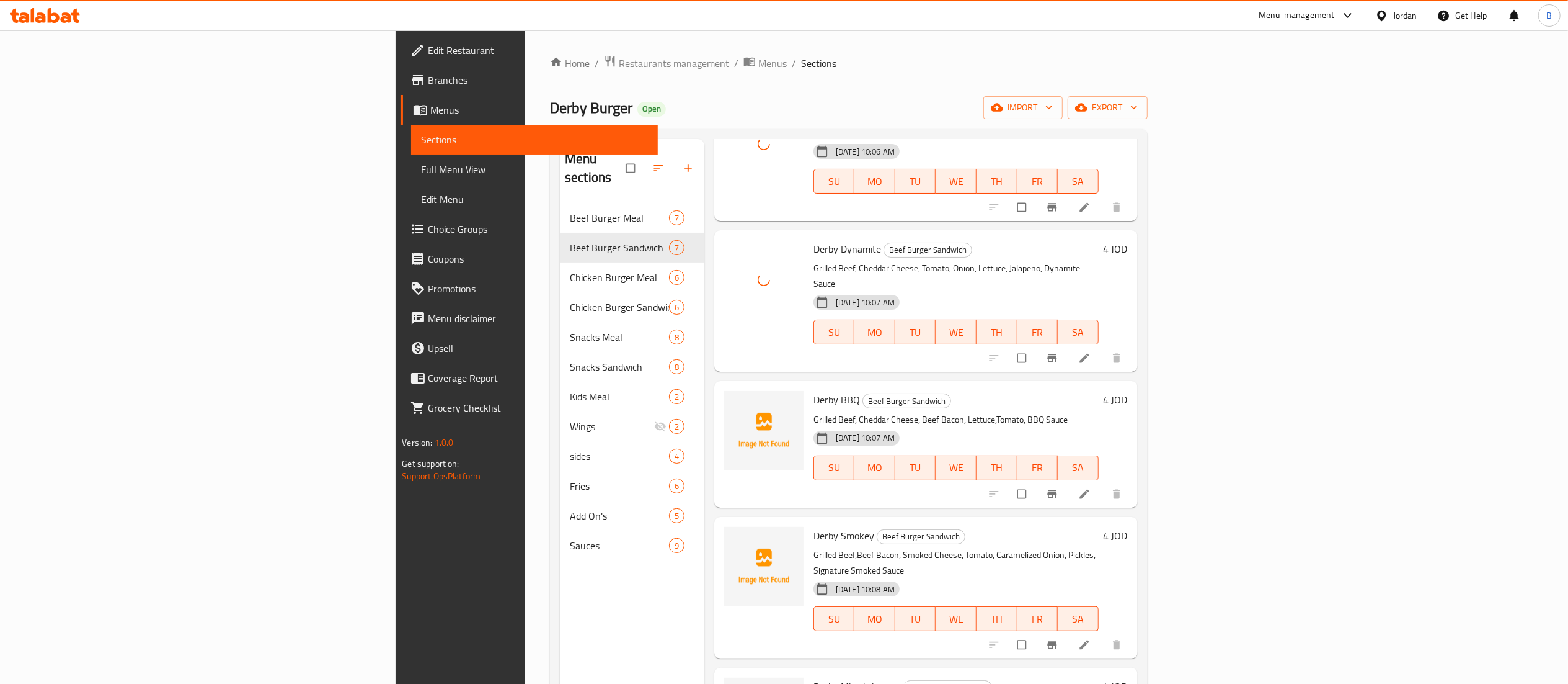
scroll to position [248, 0]
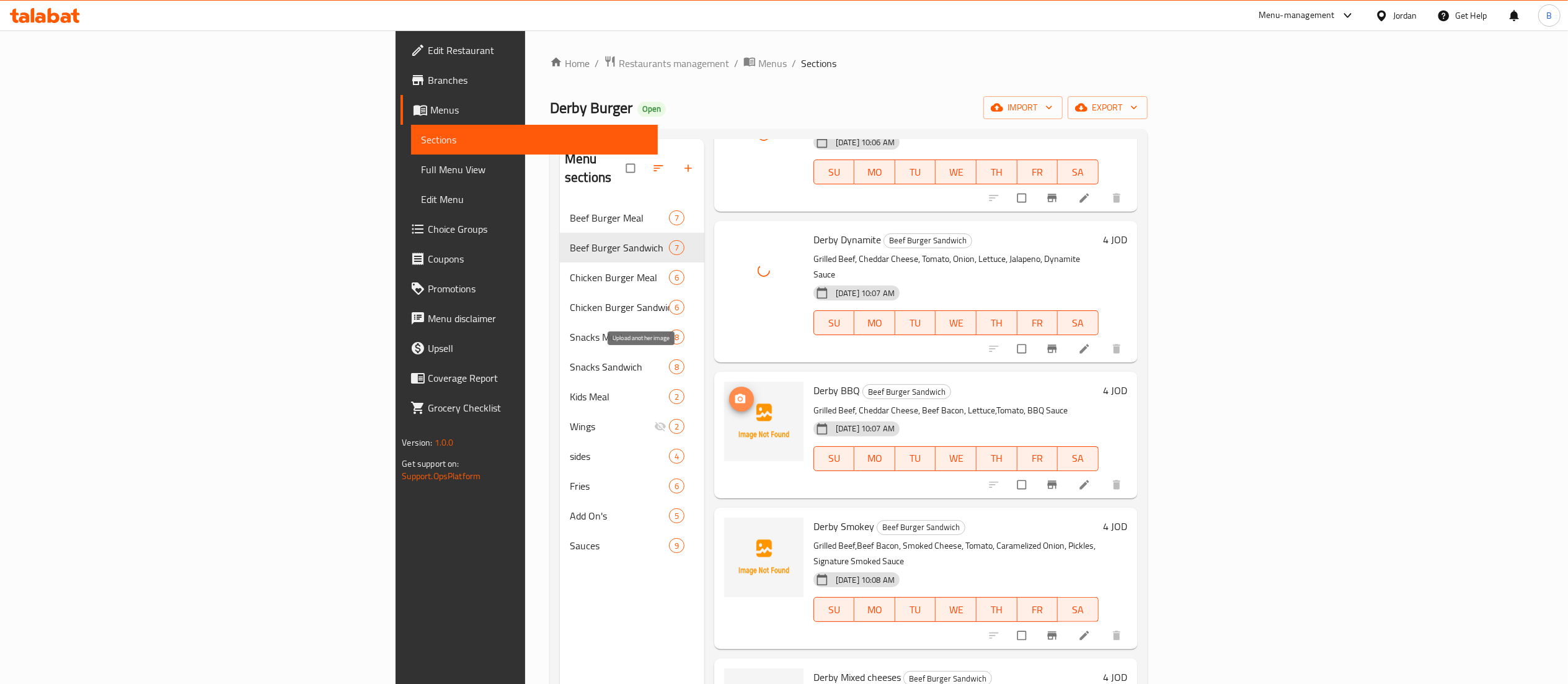
click at [735, 394] on icon "upload picture" at bounding box center [741, 399] width 11 height 9
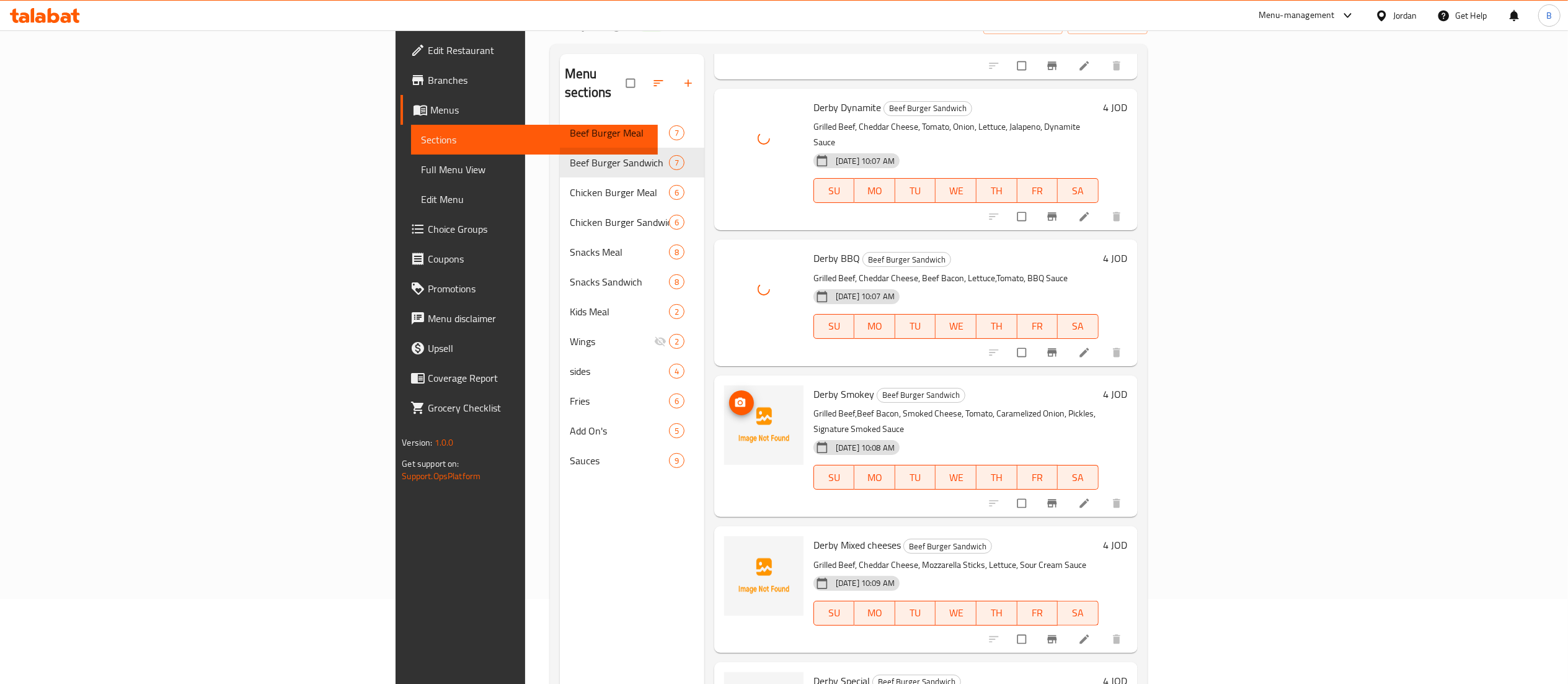
scroll to position [174, 0]
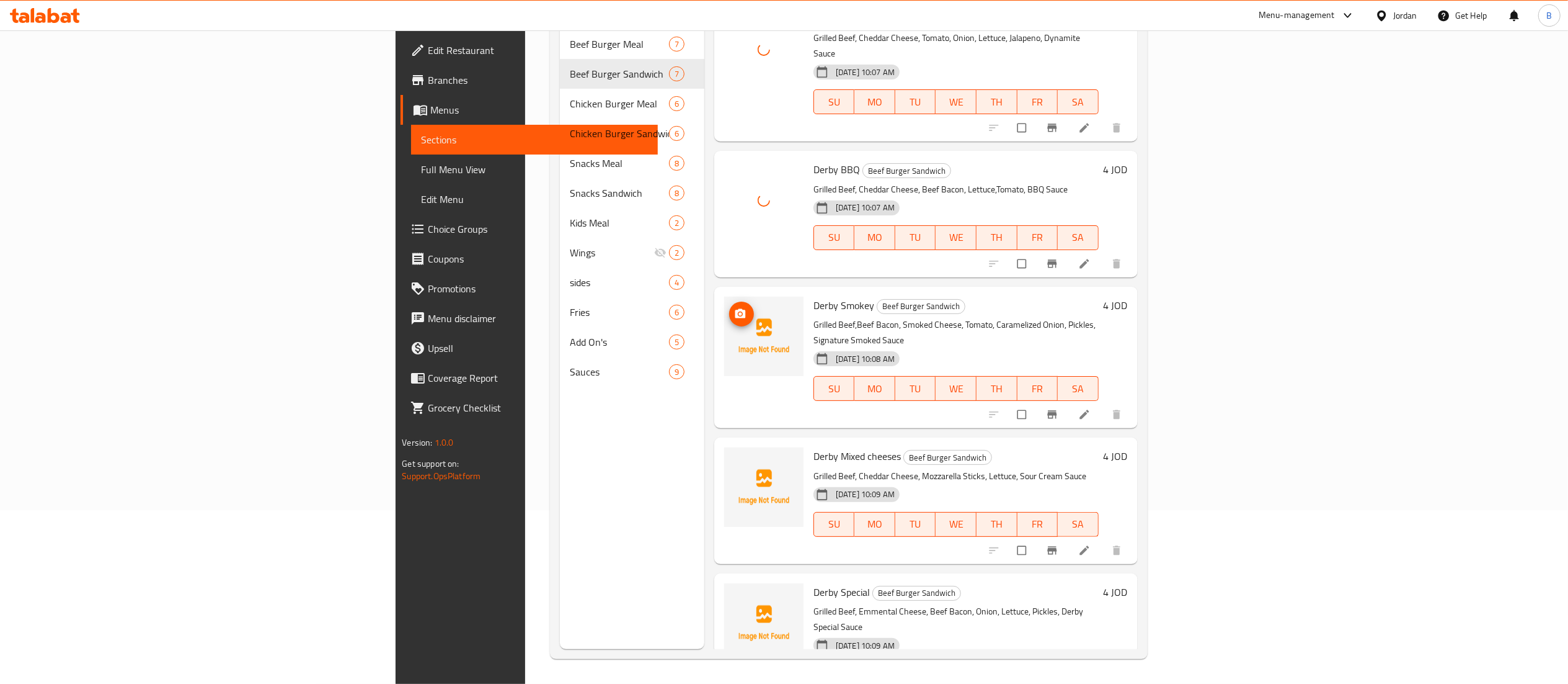
click at [739, 312] on circle "upload picture" at bounding box center [740, 313] width 3 height 3
click at [729, 458] on span "upload picture" at bounding box center [741, 465] width 24 height 13
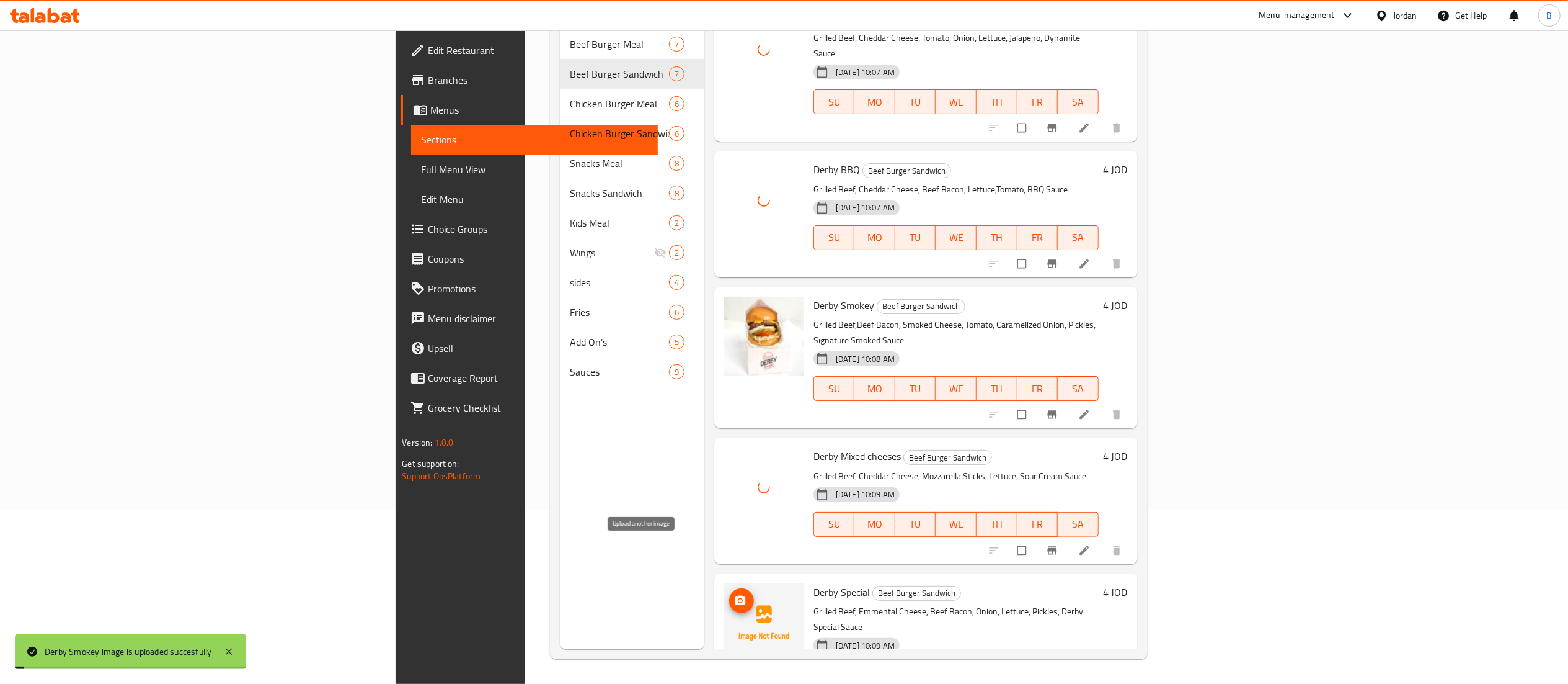
click at [739, 599] on circle "upload picture" at bounding box center [740, 600] width 3 height 3
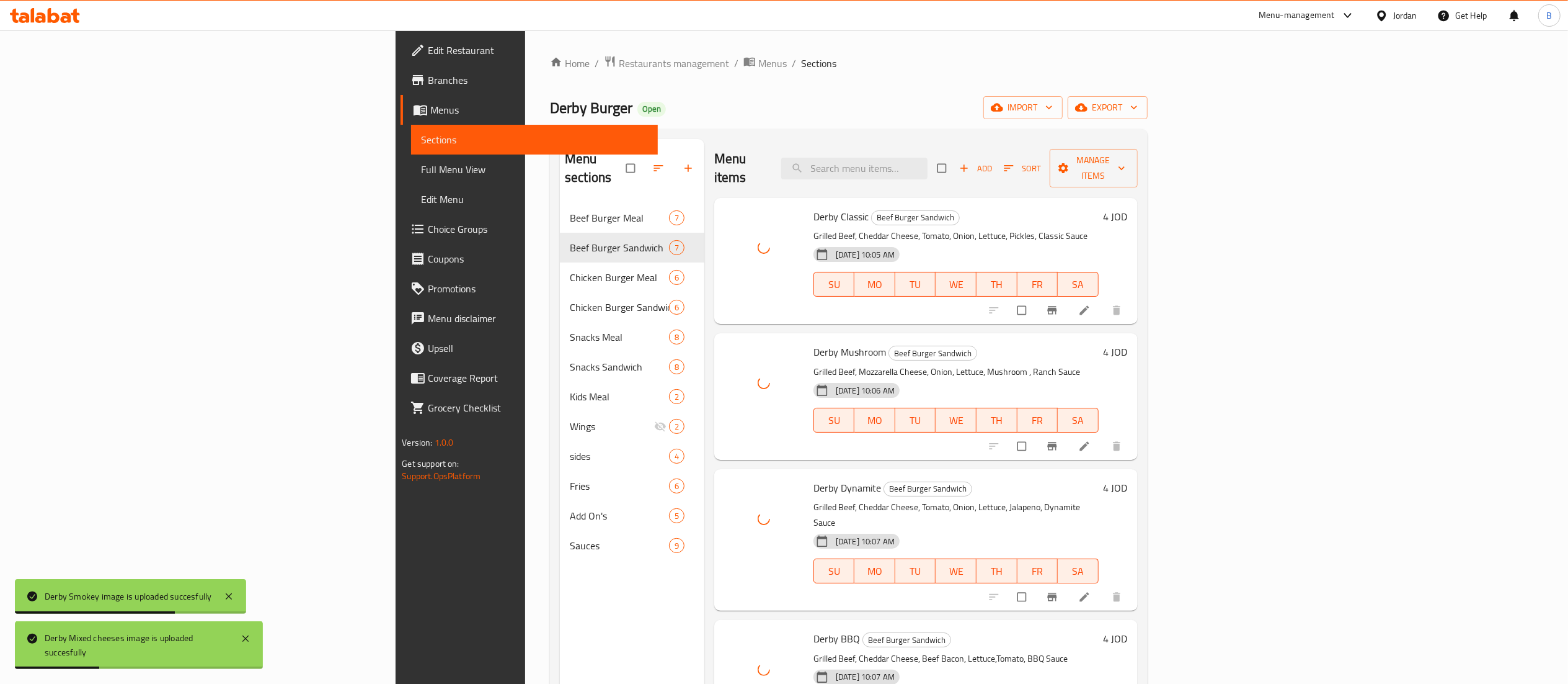
scroll to position [124, 0]
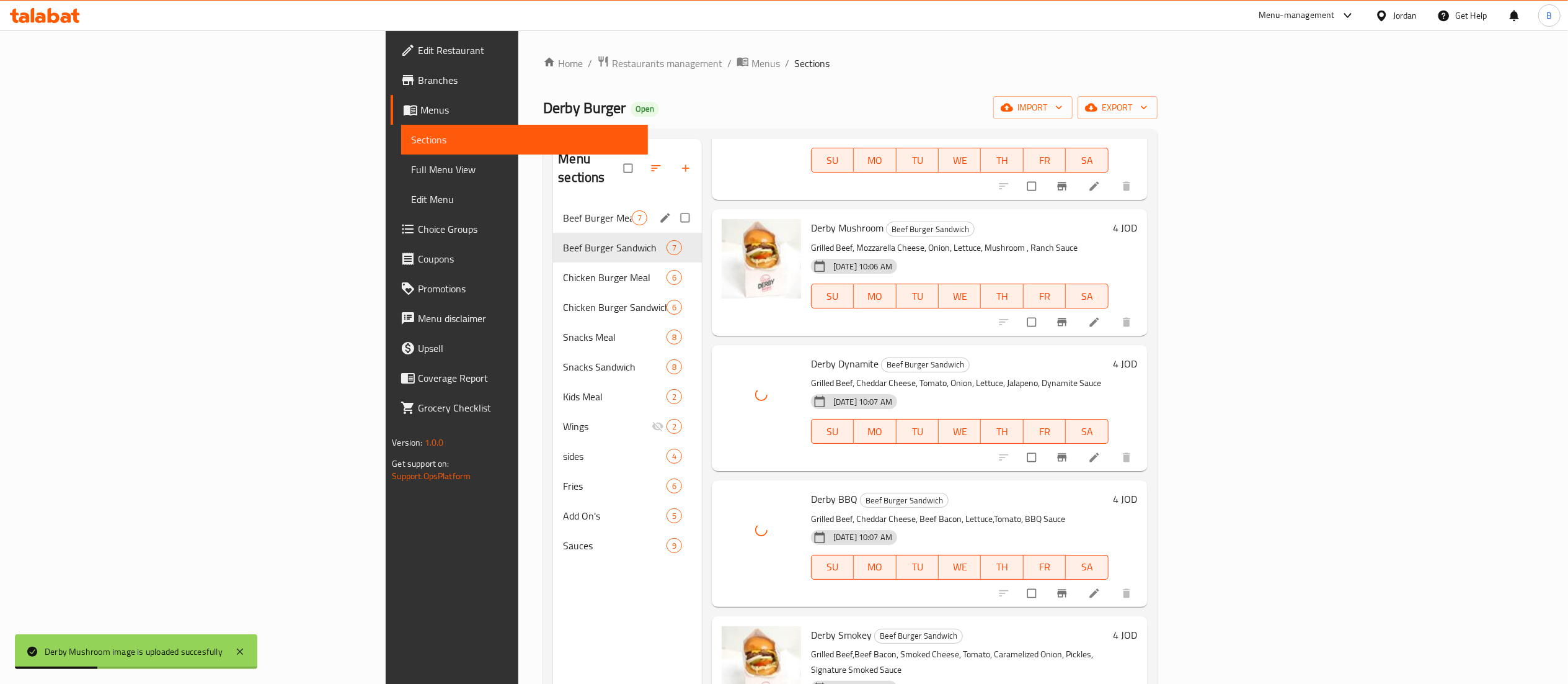
click at [563, 210] on span "Beef Burger Meal" at bounding box center [597, 217] width 68 height 14
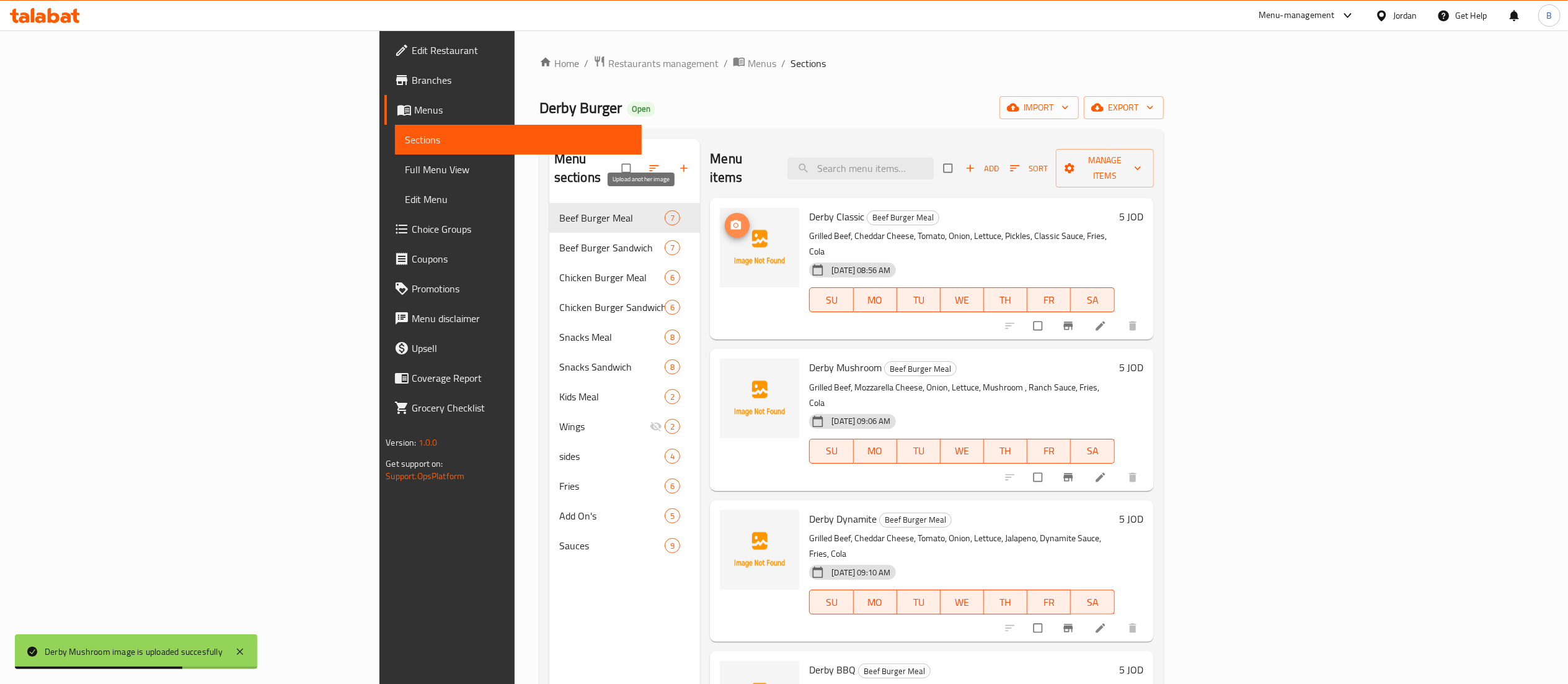
click at [725, 214] on button "upload picture" at bounding box center [737, 225] width 24 height 24
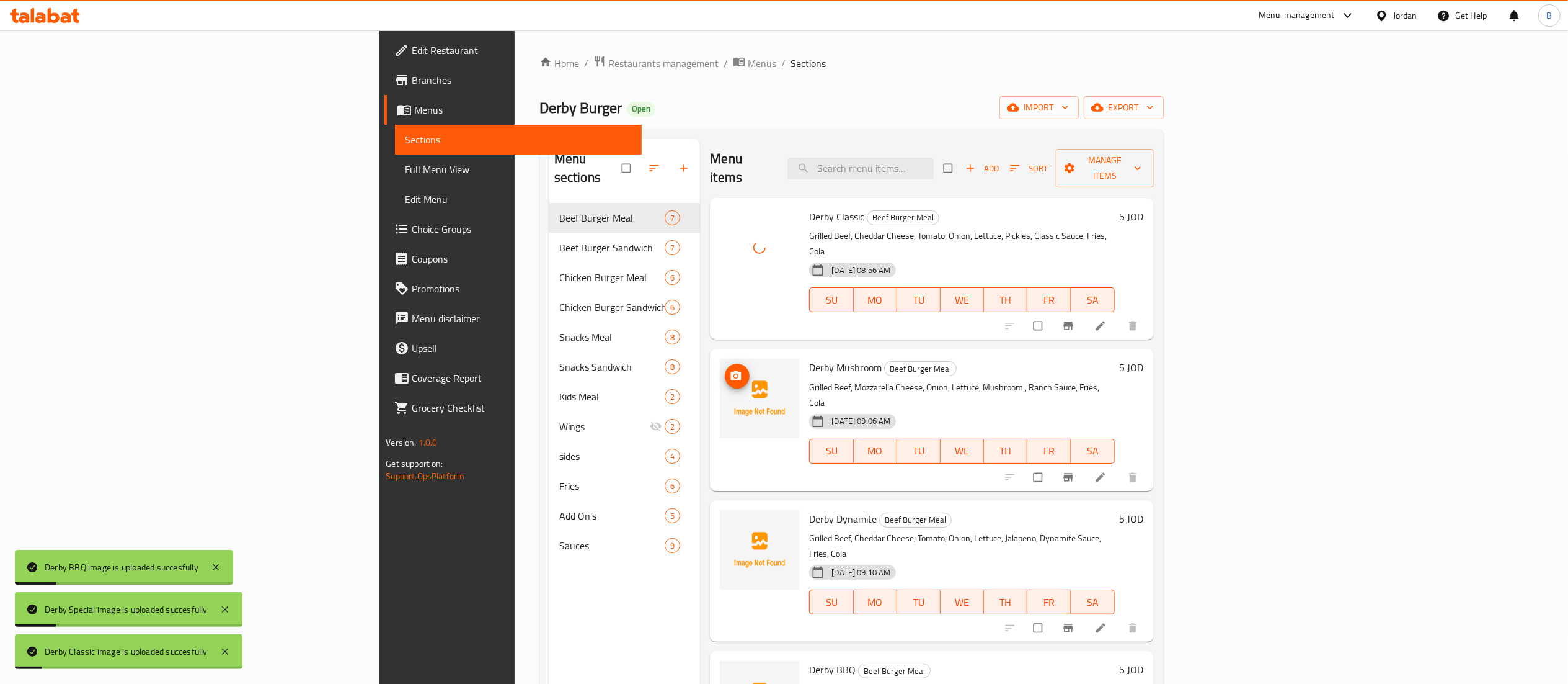
click at [731, 371] on icon "upload picture" at bounding box center [736, 376] width 11 height 9
click at [730, 521] on icon "upload picture" at bounding box center [736, 527] width 13 height 13
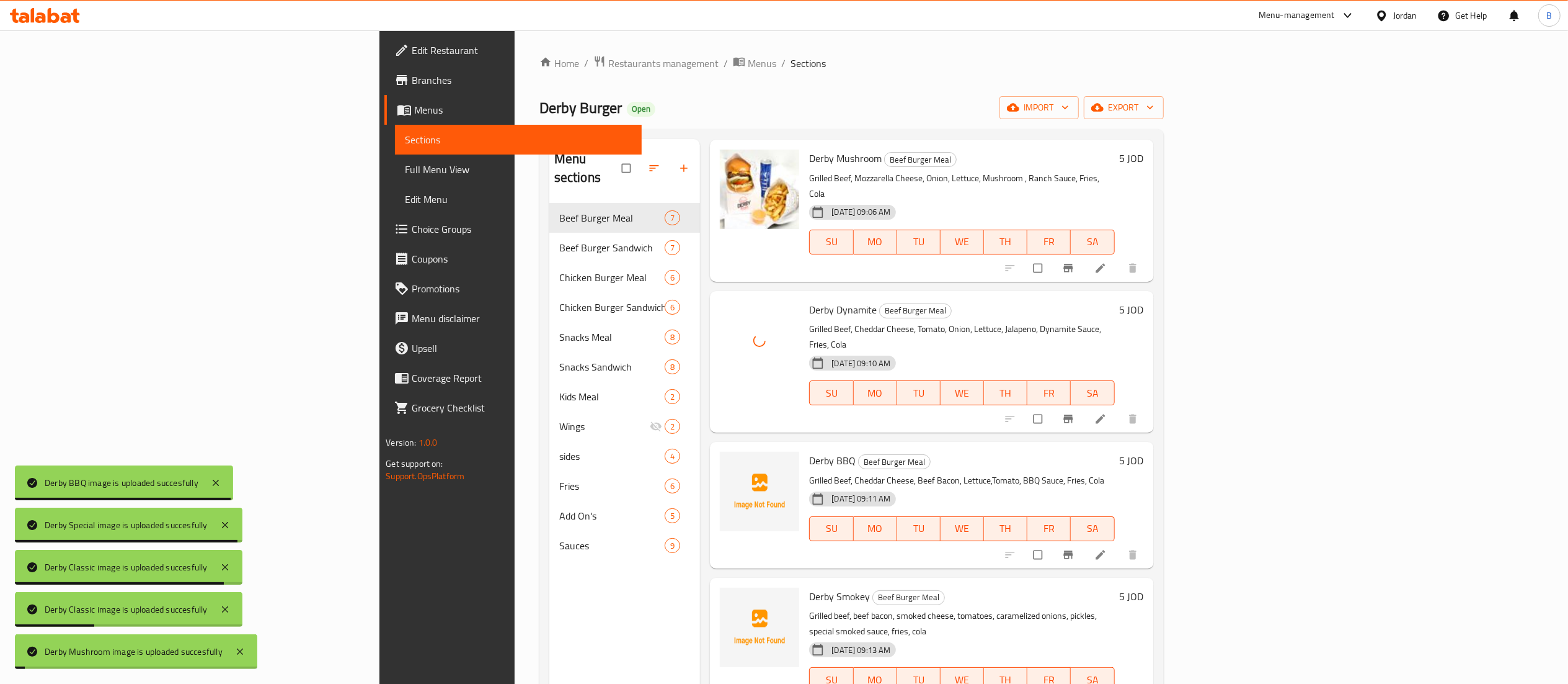
scroll to position [248, 0]
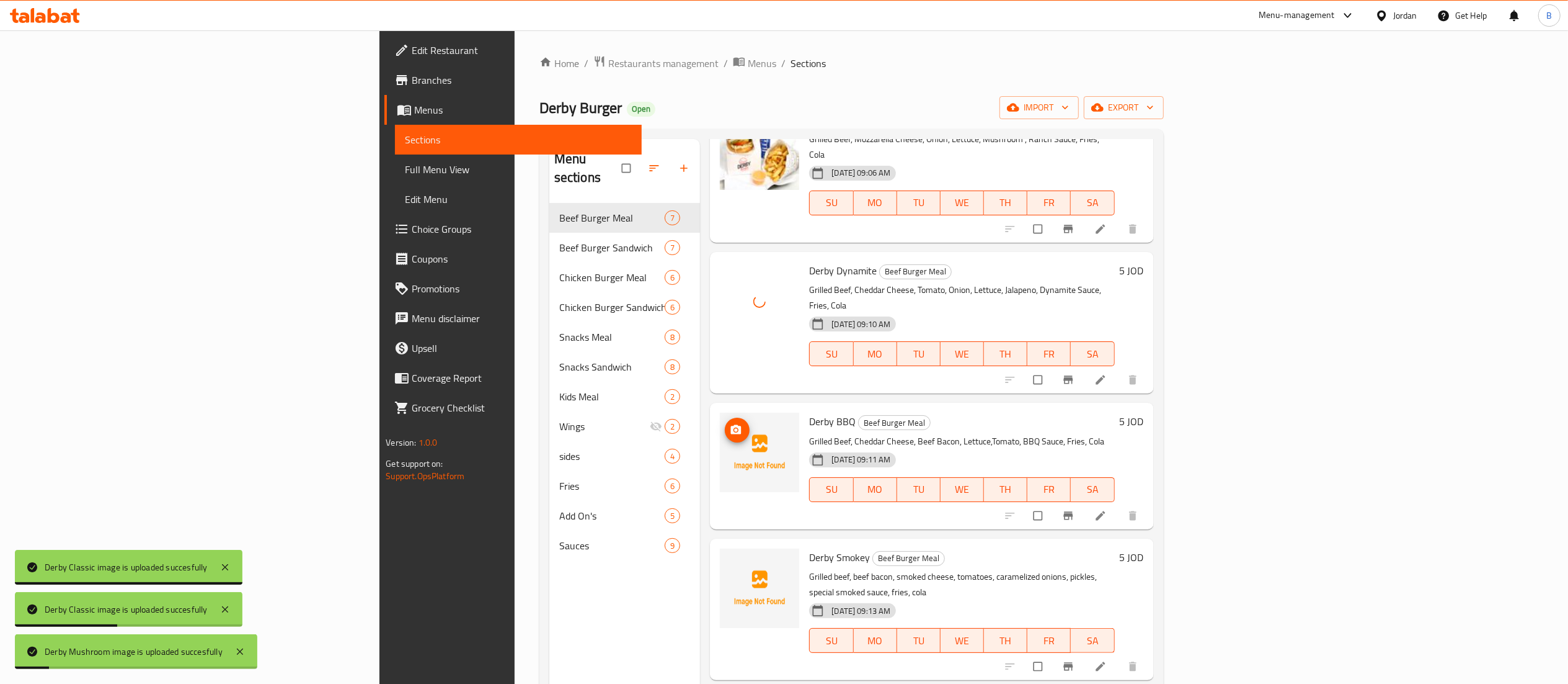
click at [725, 424] on span "upload picture" at bounding box center [737, 430] width 24 height 13
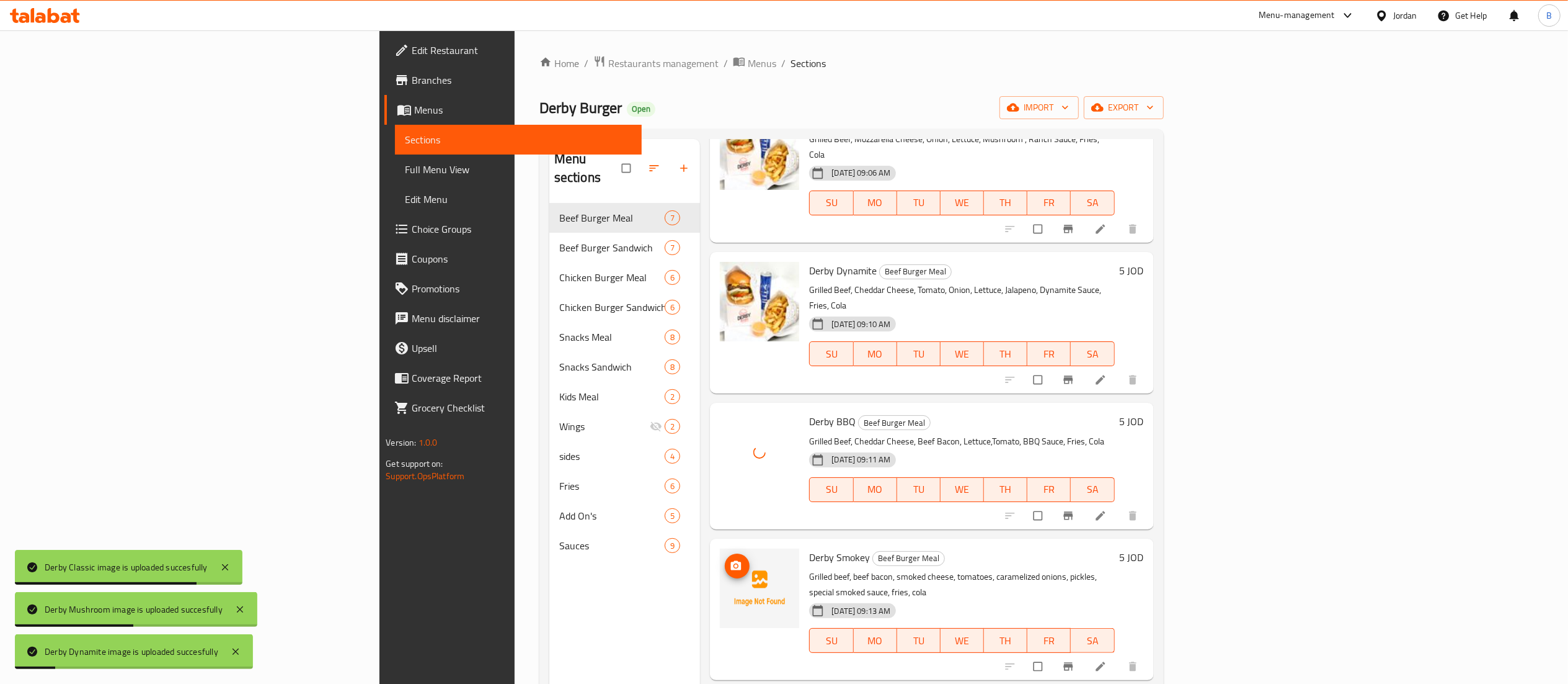
scroll to position [295, 0]
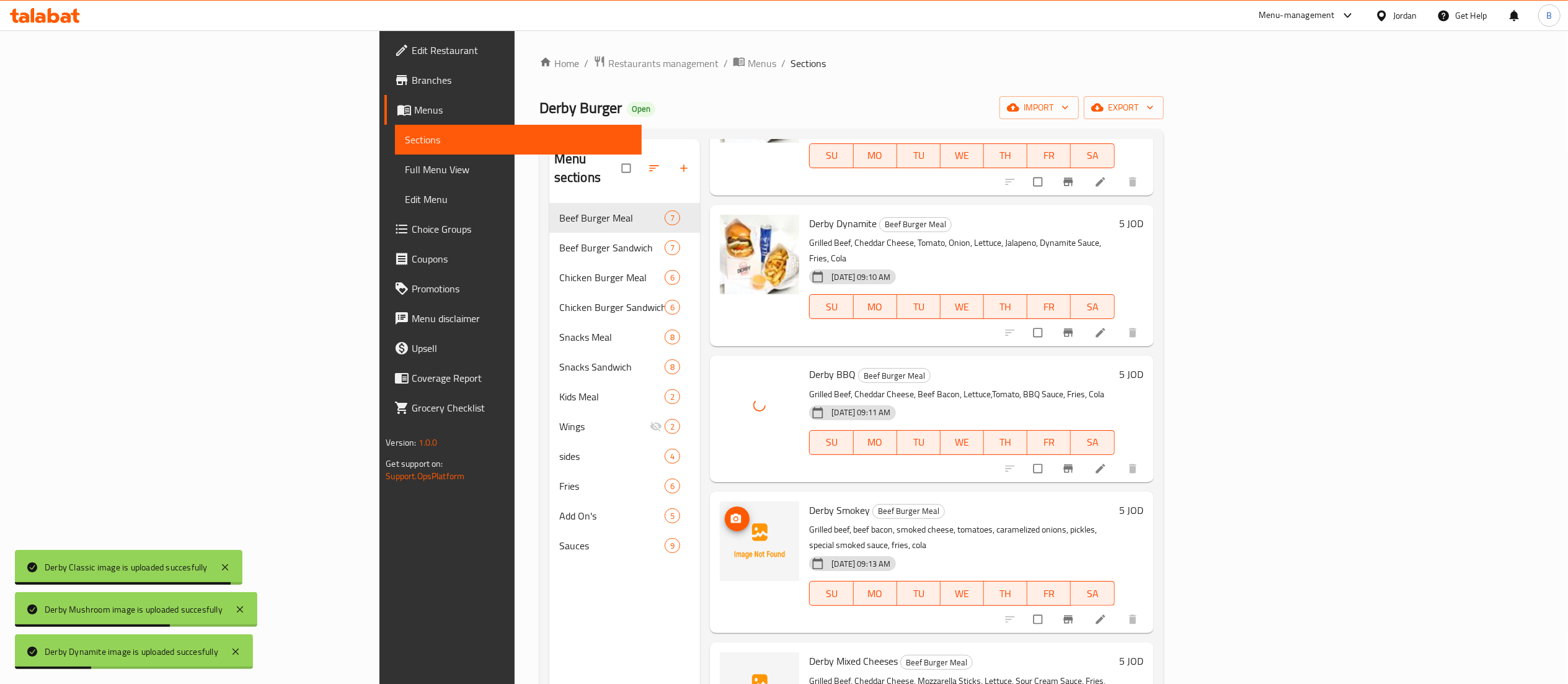
click at [725, 513] on span "upload picture" at bounding box center [737, 519] width 24 height 13
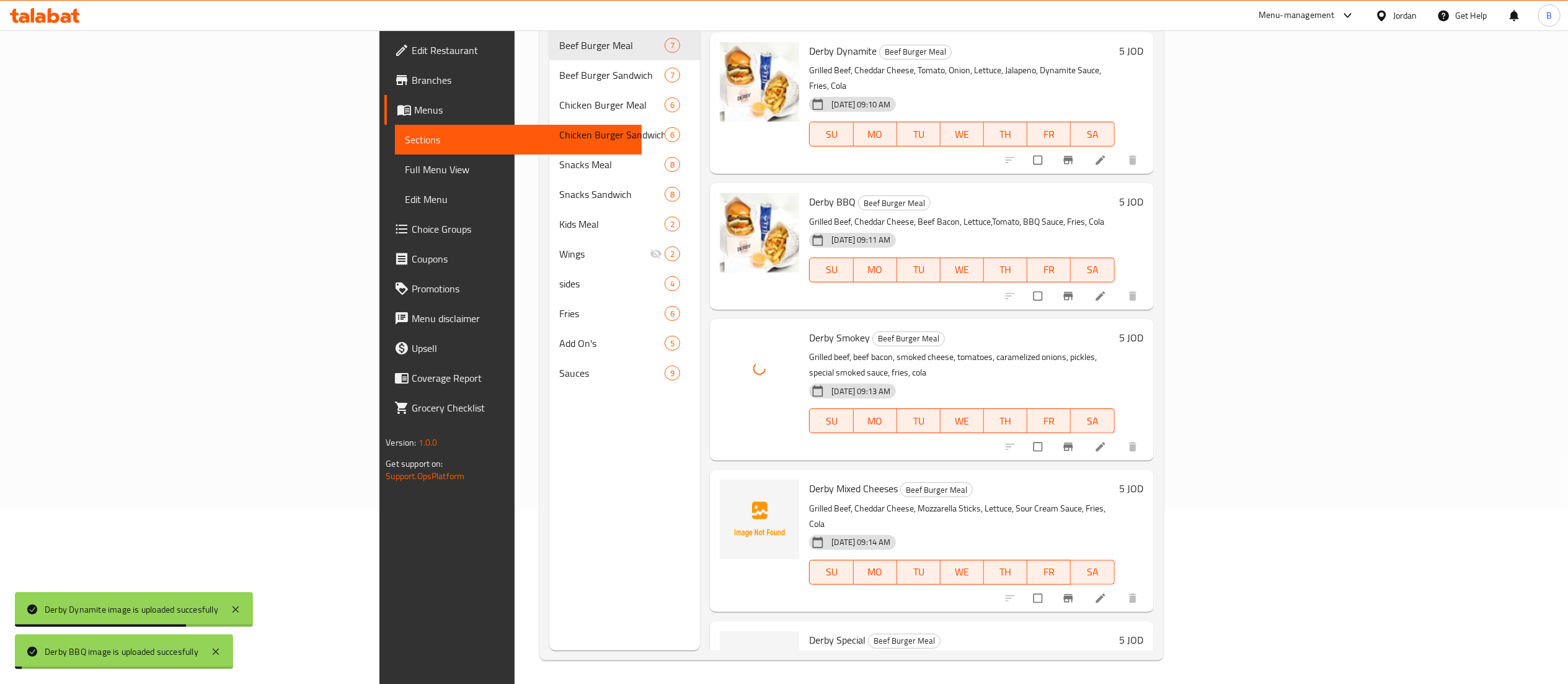
scroll to position [174, 0]
click at [730, 489] on icon "upload picture" at bounding box center [736, 496] width 13 height 13
click at [725, 641] on span "upload picture" at bounding box center [737, 647] width 24 height 13
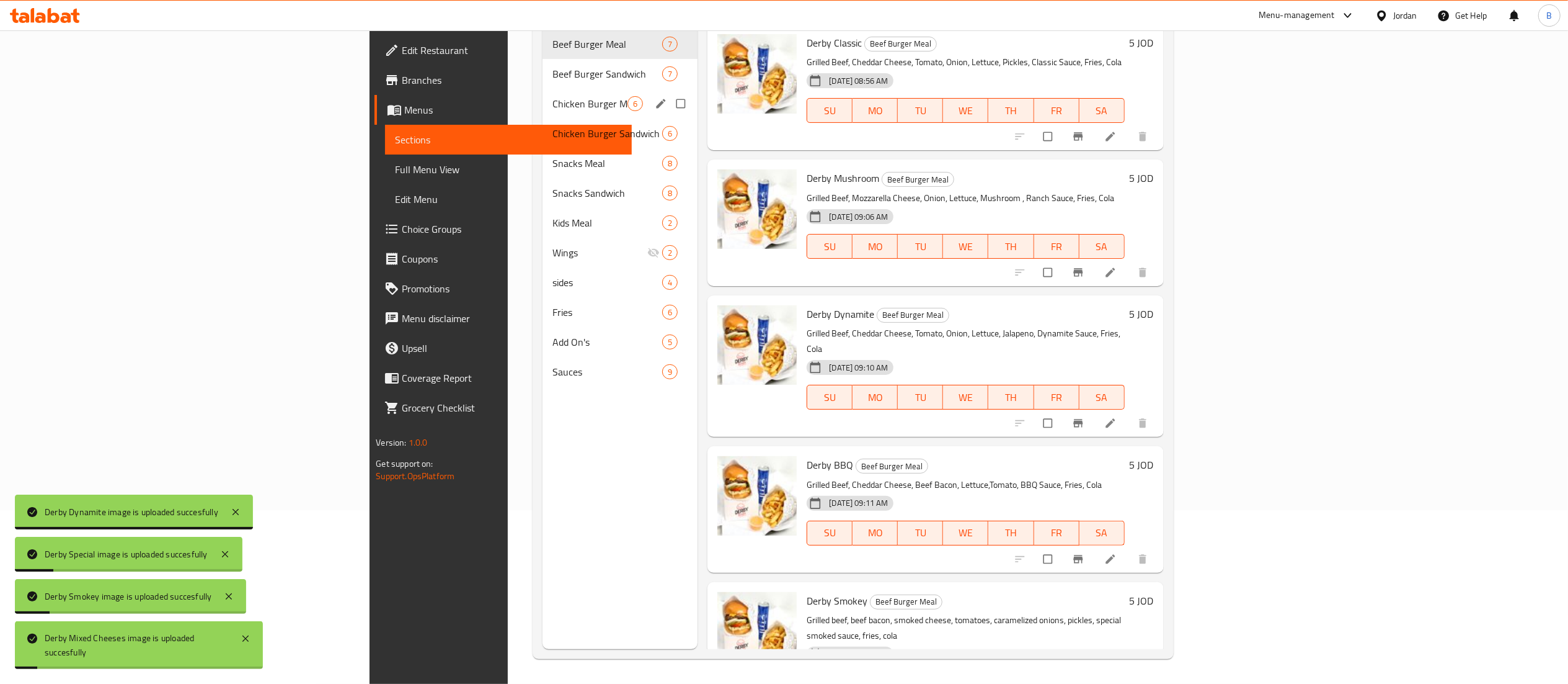
scroll to position [0, 0]
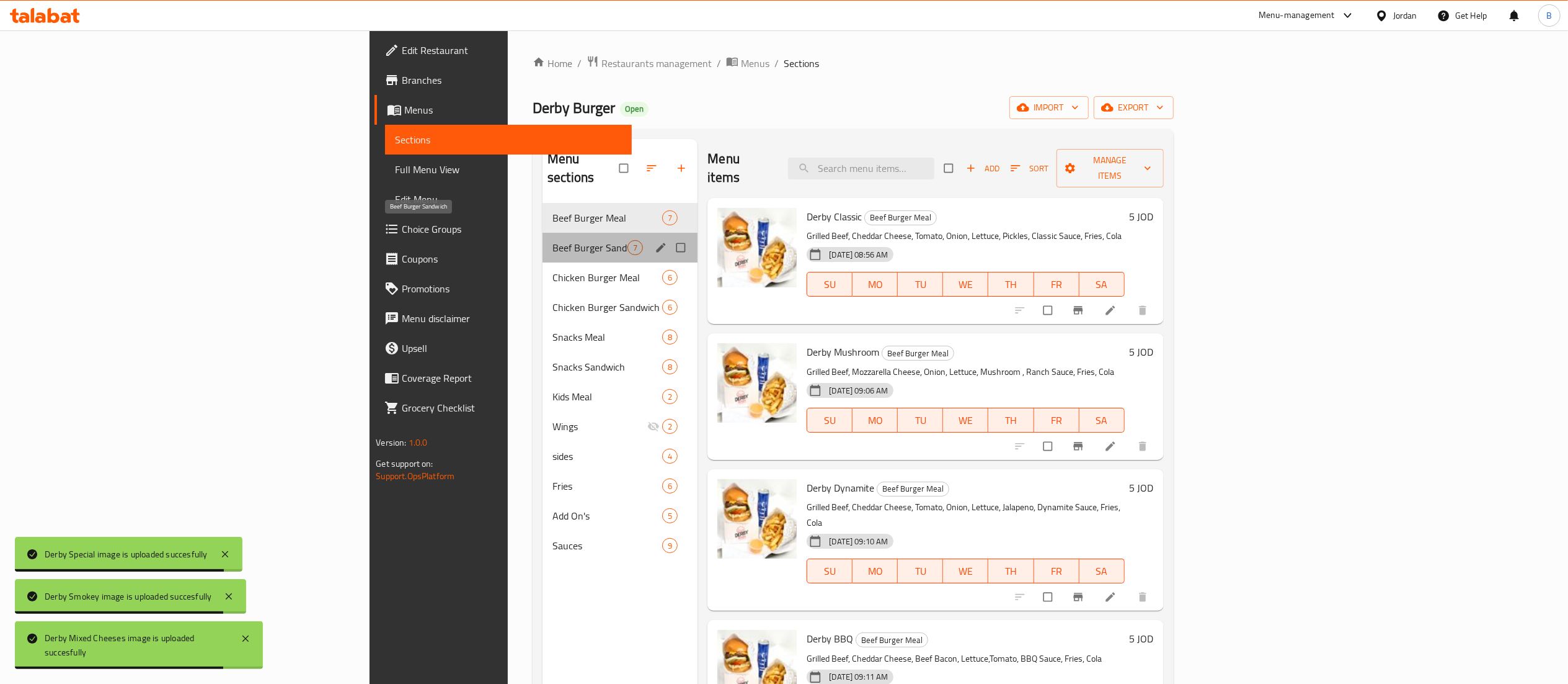
click at [552, 240] on span "Beef Burger Sandwich" at bounding box center [589, 247] width 75 height 14
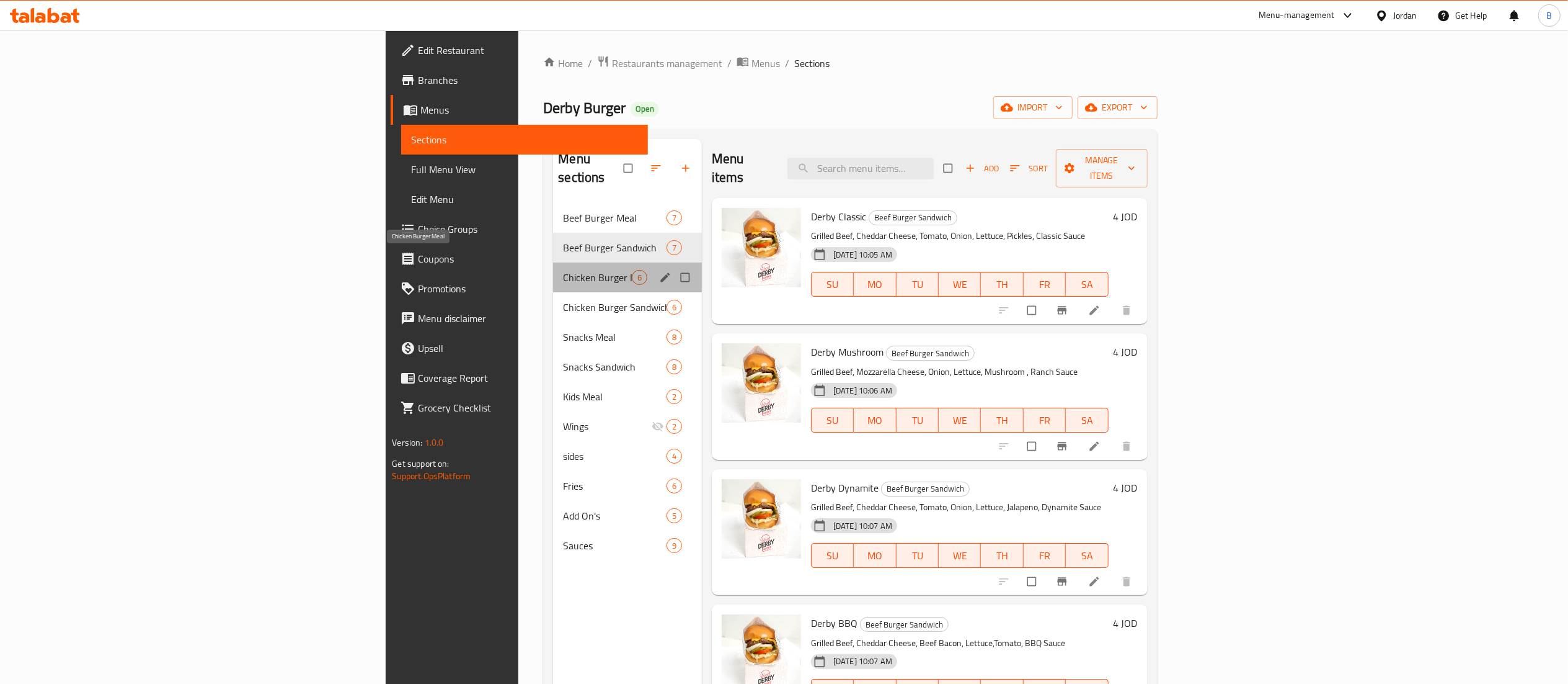
click at [563, 270] on span "Chicken Burger Meal" at bounding box center [597, 277] width 68 height 14
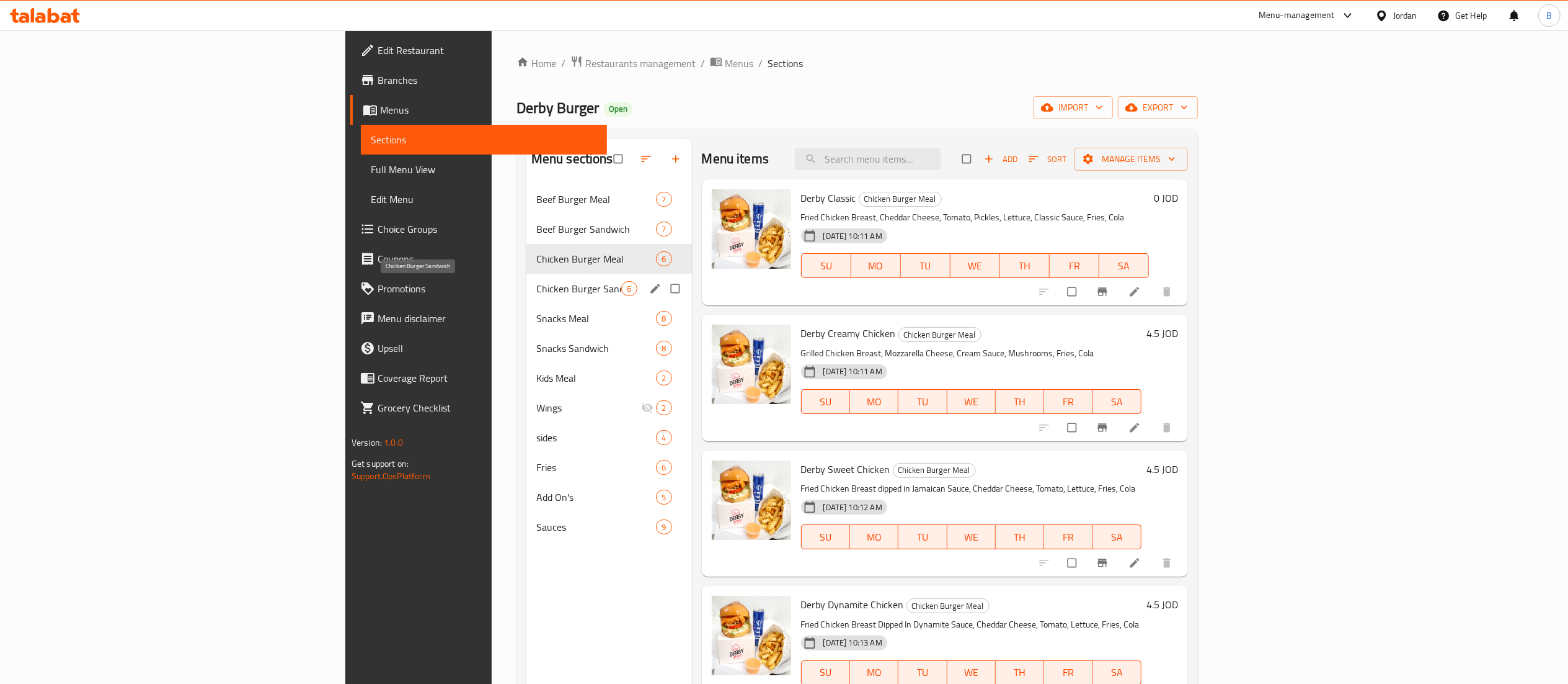
click at [536, 289] on span "Chicken Burger Sandwich" at bounding box center [578, 288] width 86 height 14
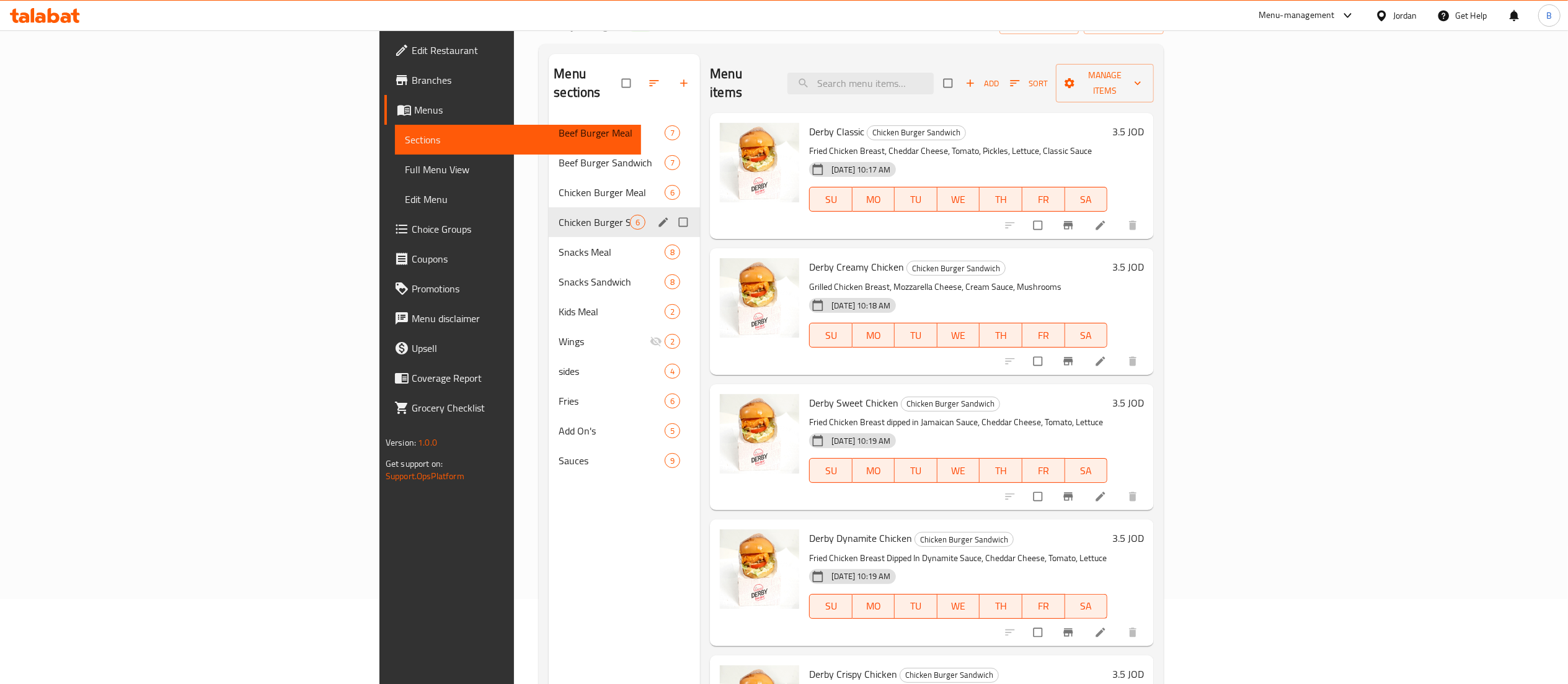
scroll to position [50, 0]
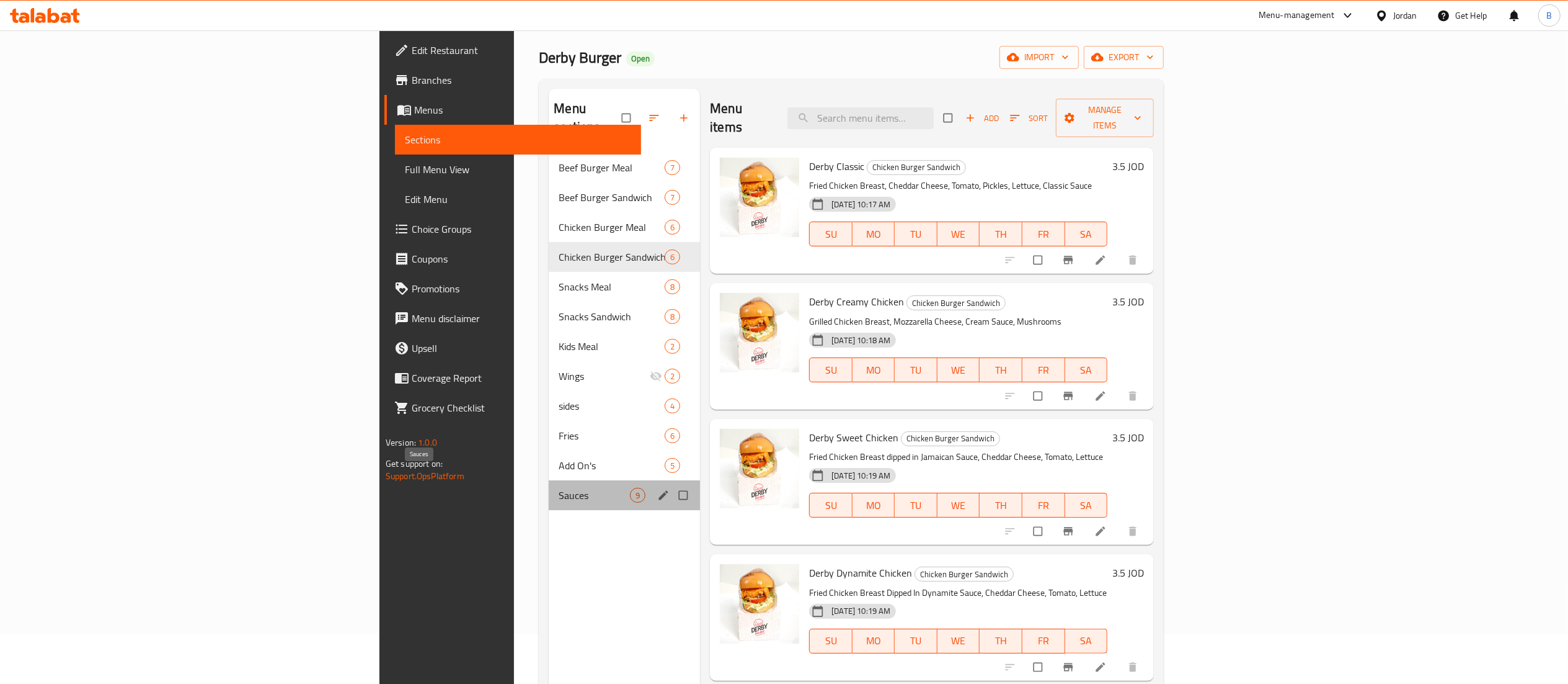
click at [559, 487] on span "Sauces" at bounding box center [594, 495] width 72 height 14
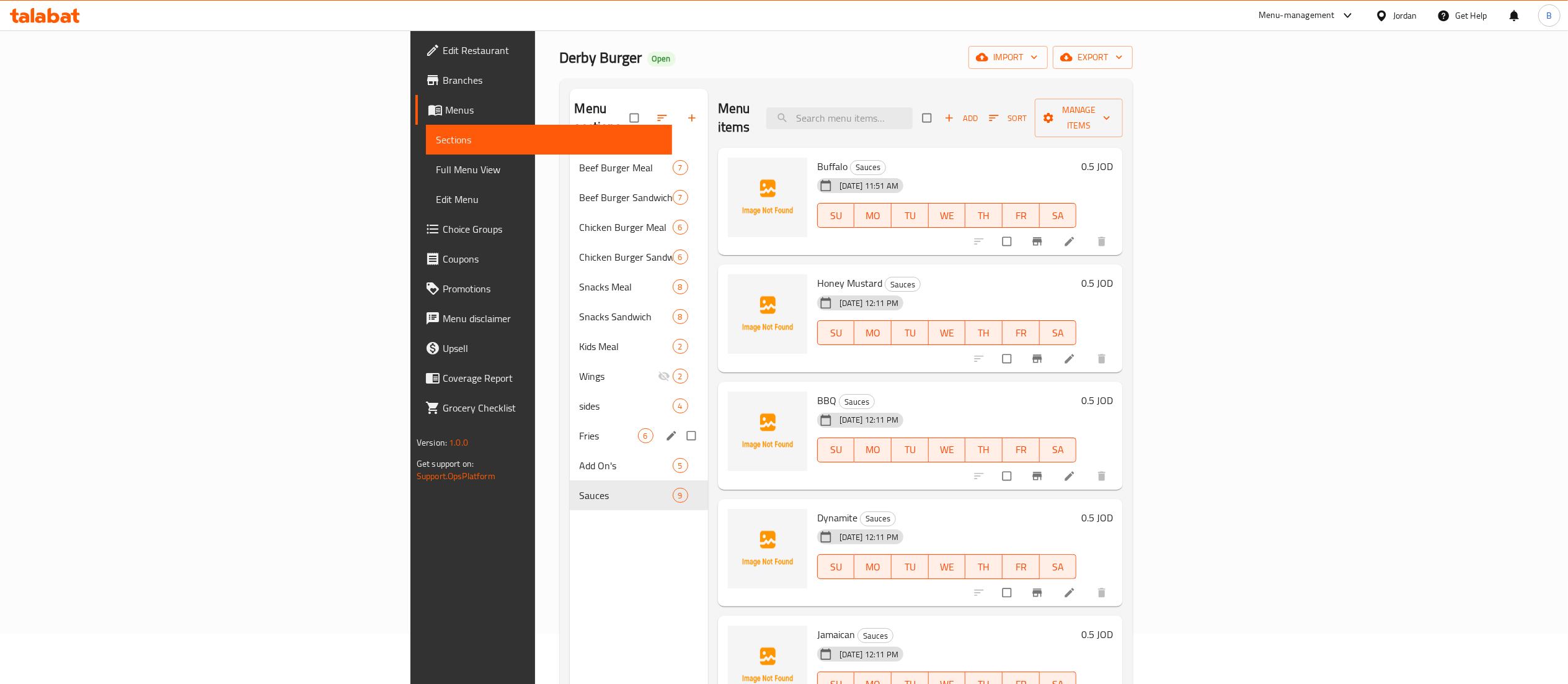
click at [569, 429] on div "Fries 6" at bounding box center [638, 435] width 139 height 30
click at [569, 400] on div "sides 4" at bounding box center [638, 405] width 139 height 30
